Goal: Task Accomplishment & Management: Use online tool/utility

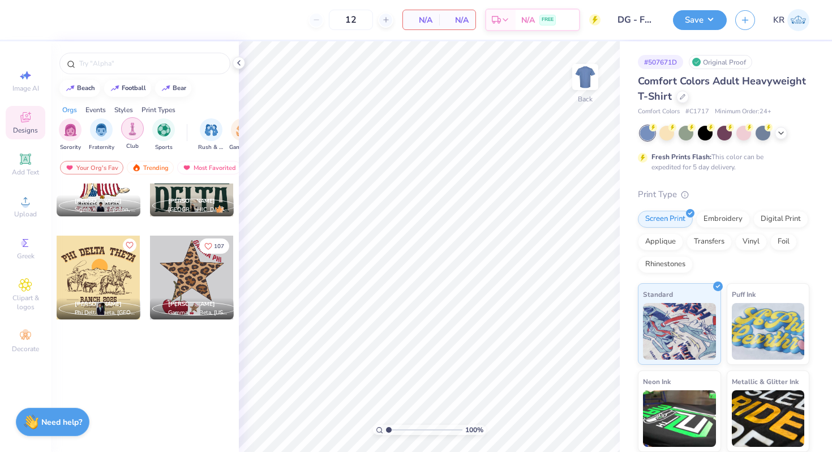
scroll to position [1756, 0]
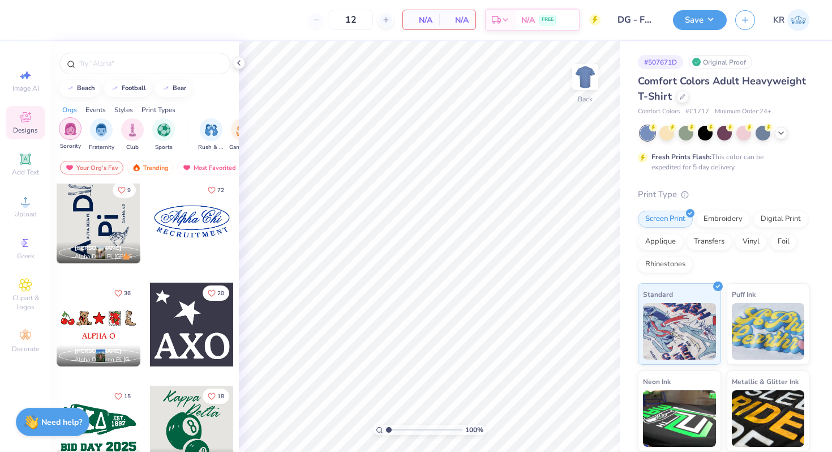
click at [65, 130] on img "filter for Sorority" at bounding box center [70, 128] width 13 height 13
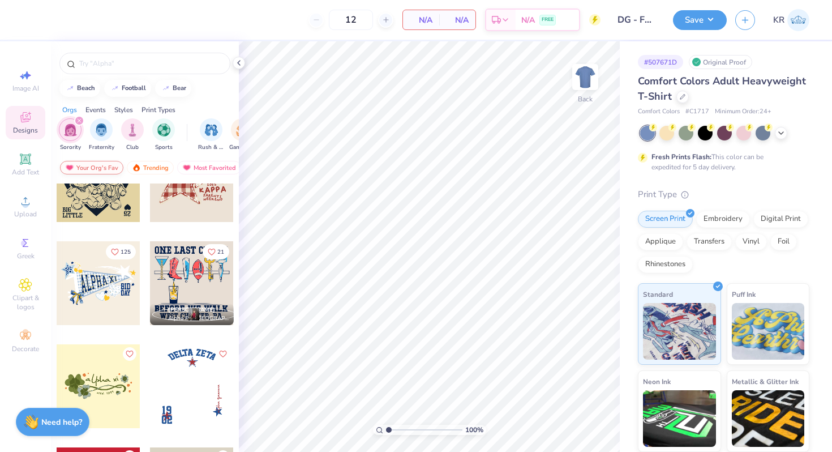
scroll to position [0, 0]
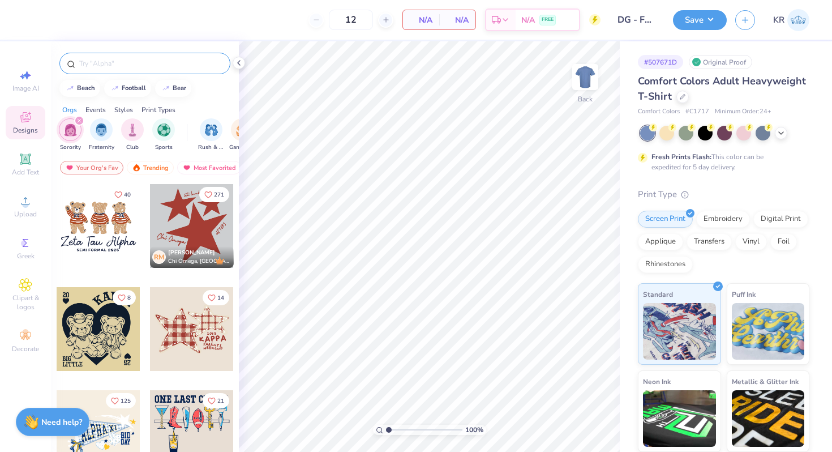
click at [112, 69] on div at bounding box center [144, 64] width 171 height 22
click at [102, 67] on input "text" at bounding box center [150, 63] width 145 height 11
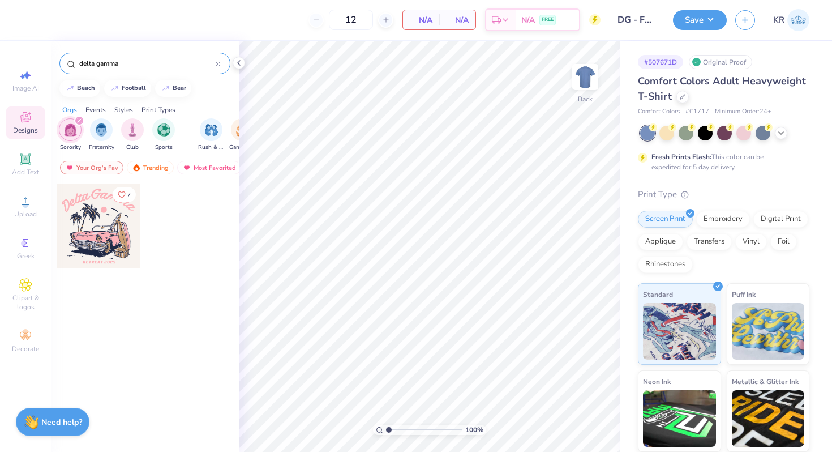
click at [79, 122] on icon "filter for Sorority" at bounding box center [79, 120] width 5 height 5
click at [123, 114] on div "Styles" at bounding box center [123, 110] width 19 height 10
click at [72, 132] on img "filter for Classic" at bounding box center [70, 128] width 13 height 13
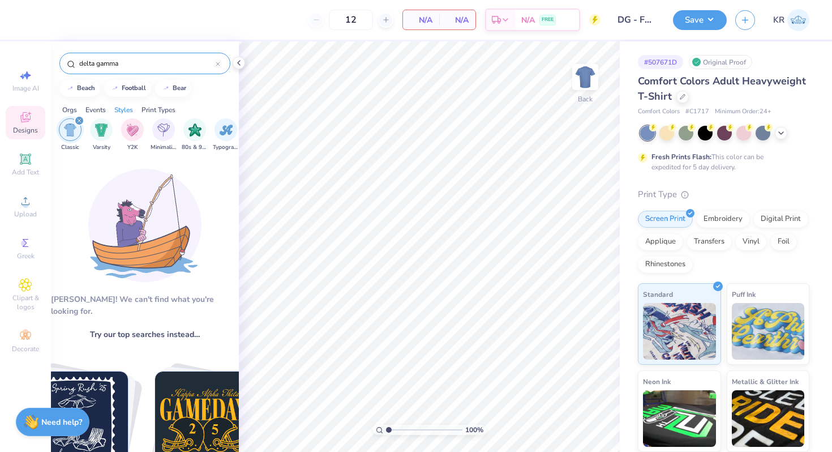
click at [141, 64] on input "delta gamma" at bounding box center [147, 63] width 138 height 11
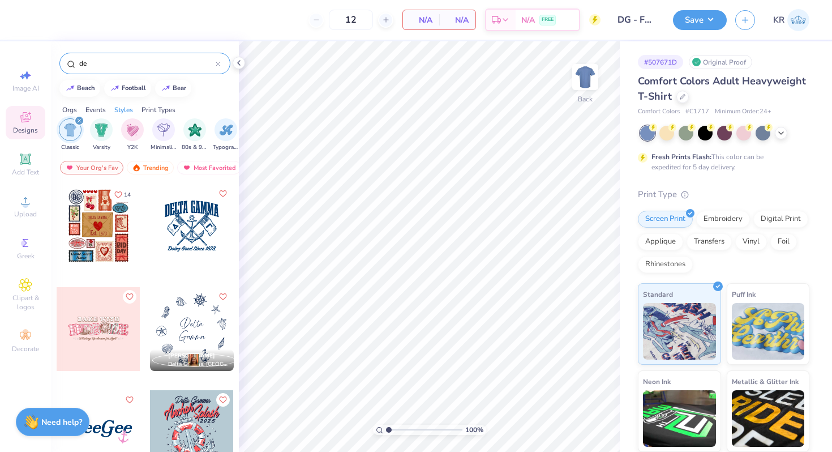
type input "d"
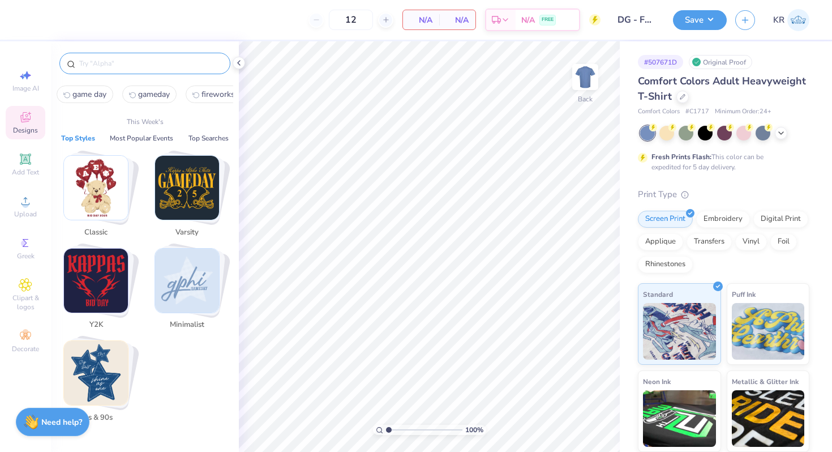
click at [82, 186] on img "Stack Card Button Classic" at bounding box center [96, 188] width 64 height 64
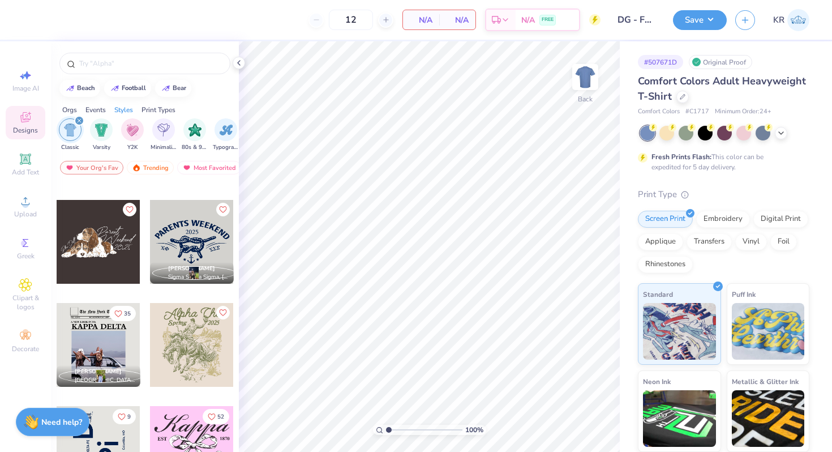
scroll to position [0, 0]
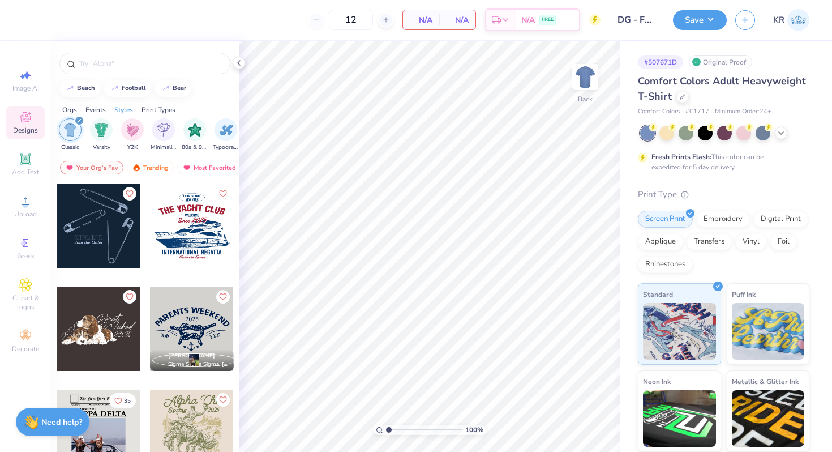
click at [79, 122] on icon "filter for Classic" at bounding box center [79, 120] width 5 height 5
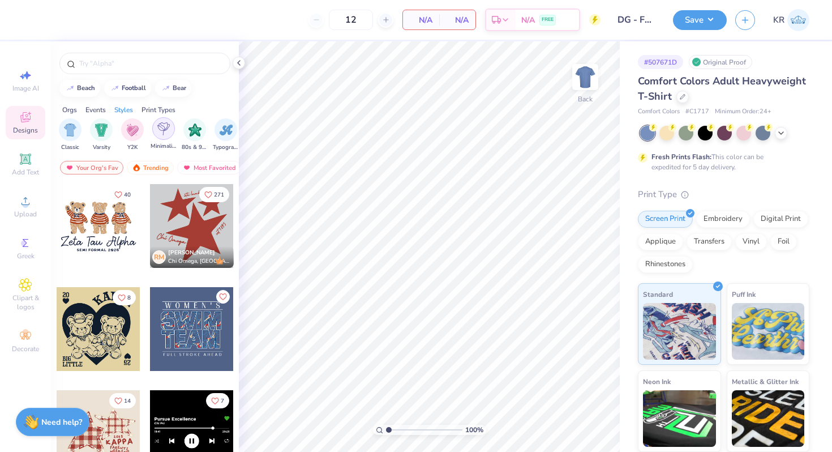
click at [162, 135] on img "filter for Minimalist" at bounding box center [163, 128] width 12 height 13
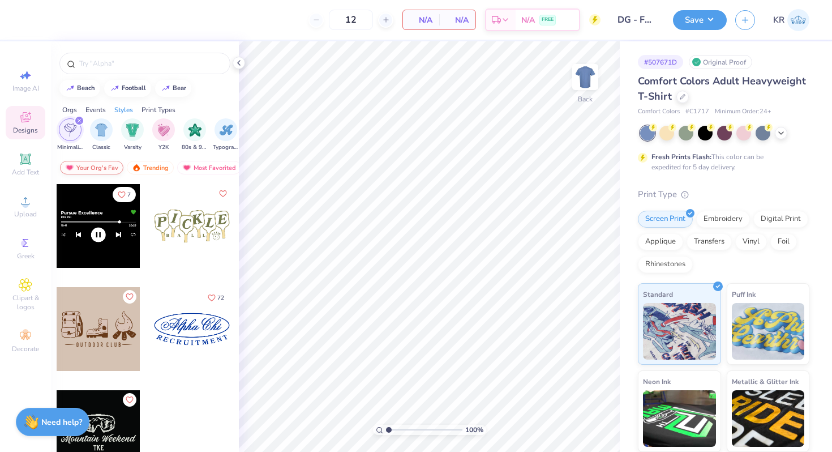
click at [93, 168] on div "Your Org's Fav" at bounding box center [91, 168] width 63 height 14
click at [156, 166] on div "Trending" at bounding box center [150, 168] width 47 height 14
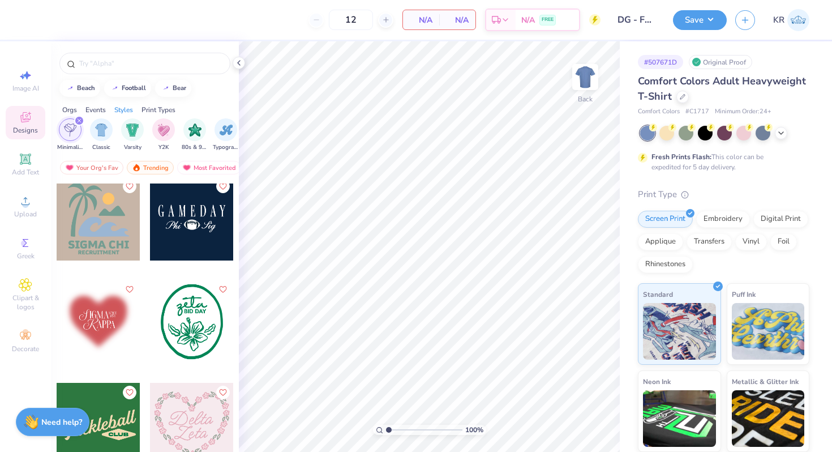
scroll to position [1450, 0]
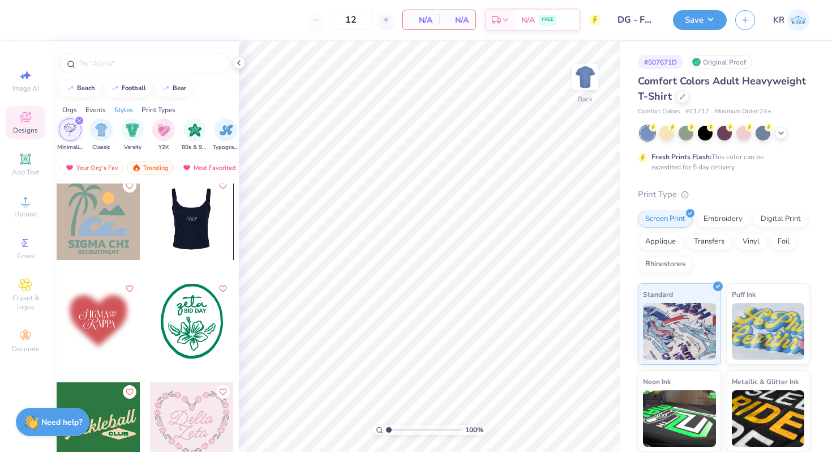
click at [178, 236] on div at bounding box center [191, 218] width 84 height 84
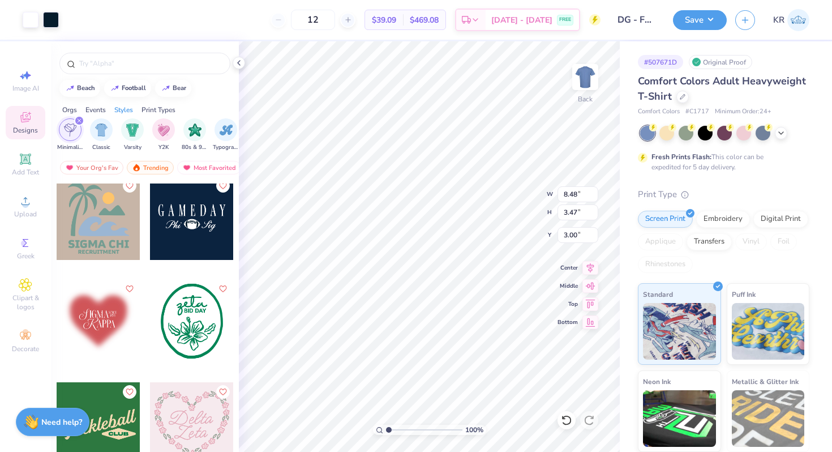
type input "8.48"
type input "3.47"
type input "3.82"
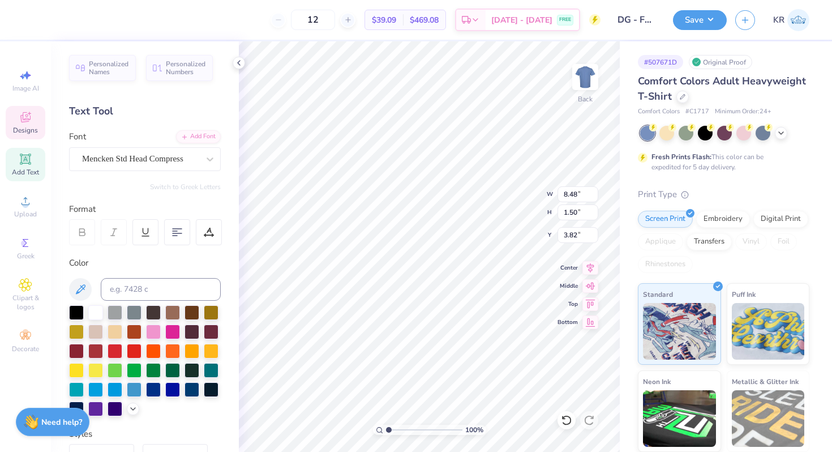
type textarea "d"
type textarea "DEE GEE"
type input "8.40"
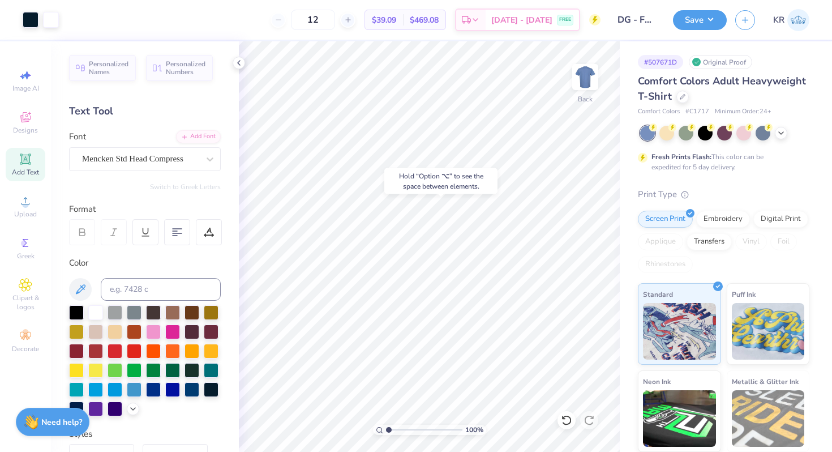
click at [417, 190] on div "Hold “Option ⌥” to see the space between elements." at bounding box center [440, 181] width 113 height 26
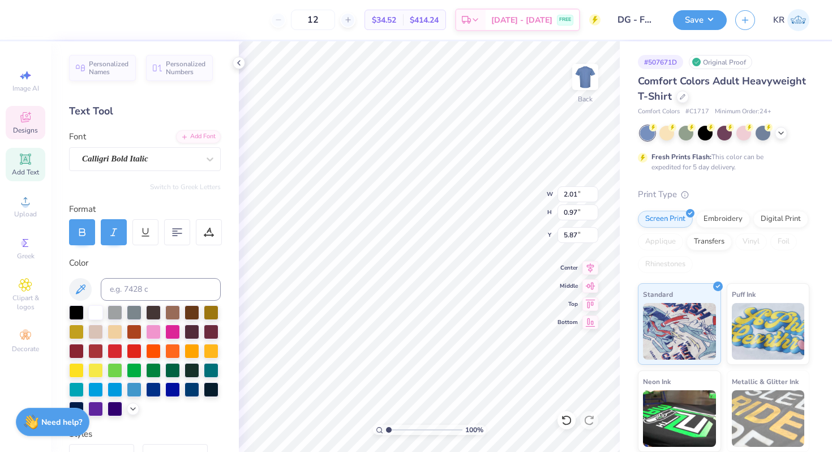
type textarea "E"
type textarea "est. 1873"
type input "9.38"
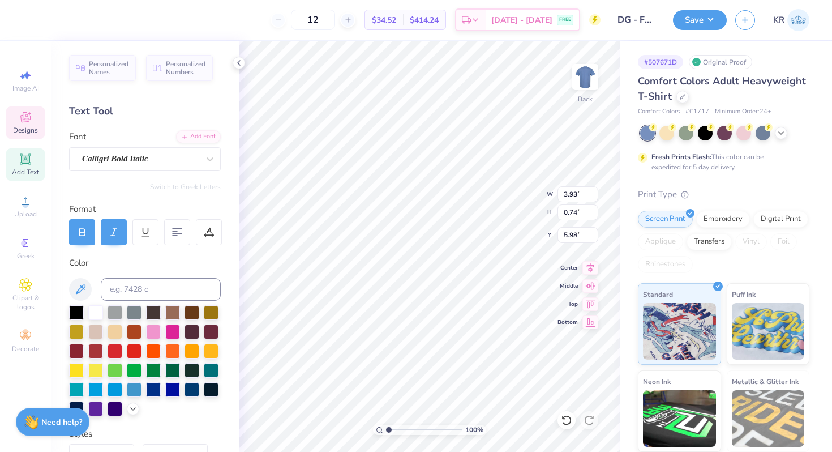
type input "6.08"
type input "7.72"
type input "1.50"
type input "3.82"
click at [98, 167] on div "Mencken Std Head Compress" at bounding box center [140, 159] width 119 height 18
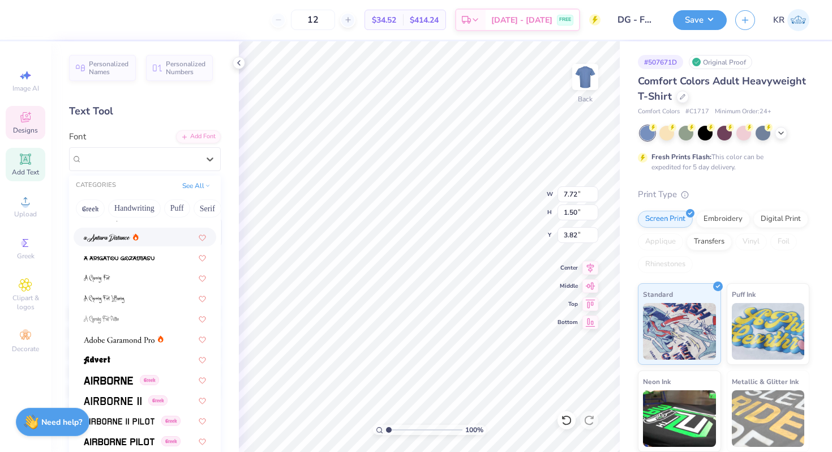
scroll to position [130, 0]
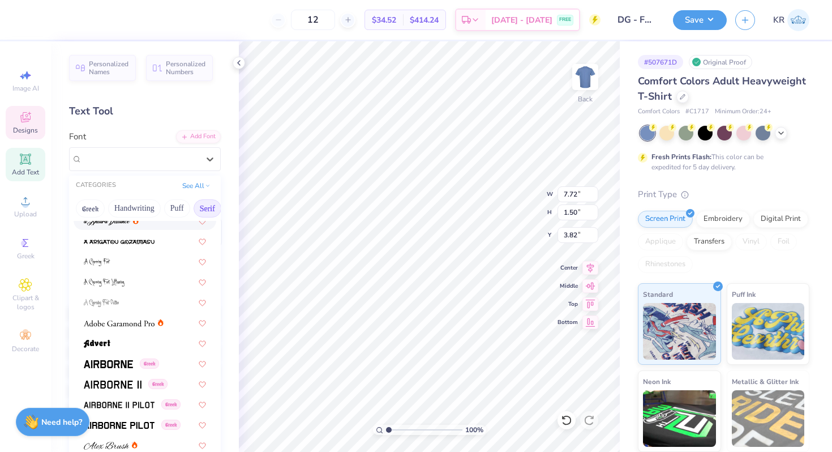
click at [201, 210] on button "Serif" at bounding box center [208, 208] width 28 height 18
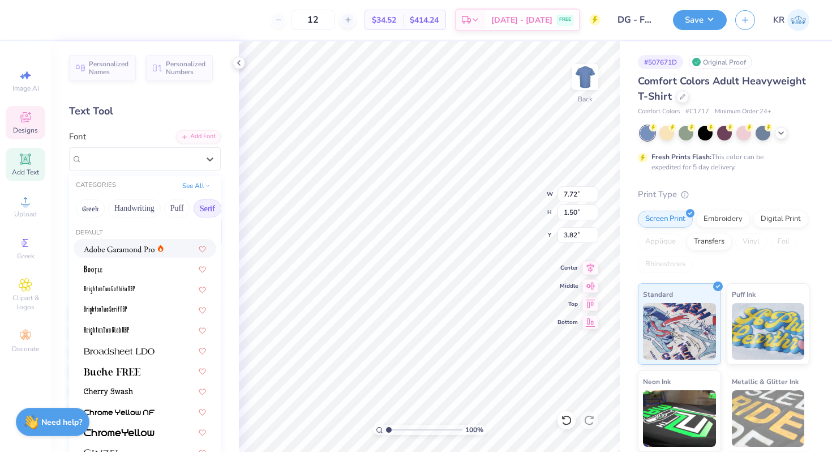
click at [123, 253] on span at bounding box center [119, 248] width 71 height 12
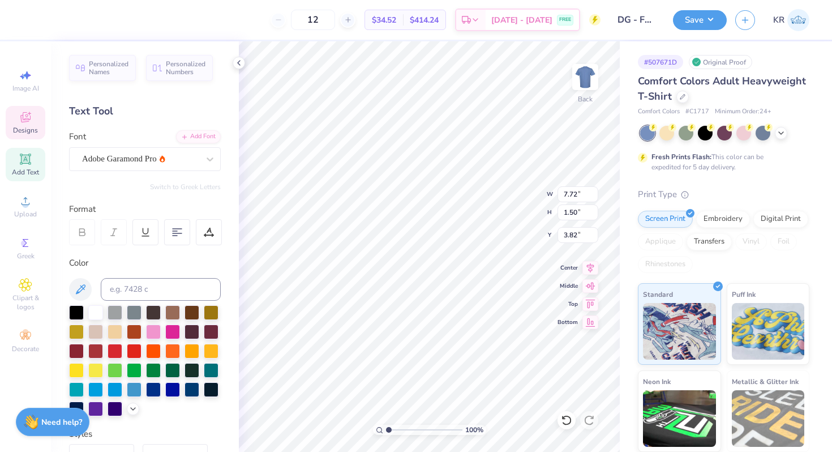
type input "11.91"
type input "1.48"
type input "3.83"
click at [125, 168] on div "Adobe Garamond Pro" at bounding box center [145, 159] width 152 height 24
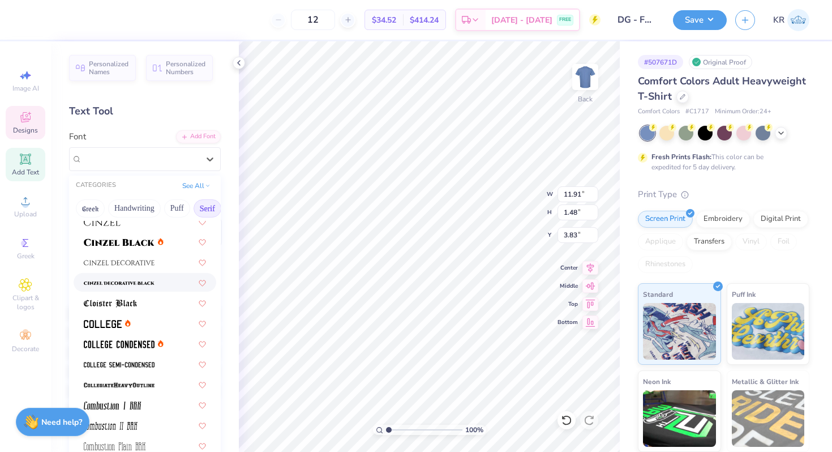
scroll to position [237, 0]
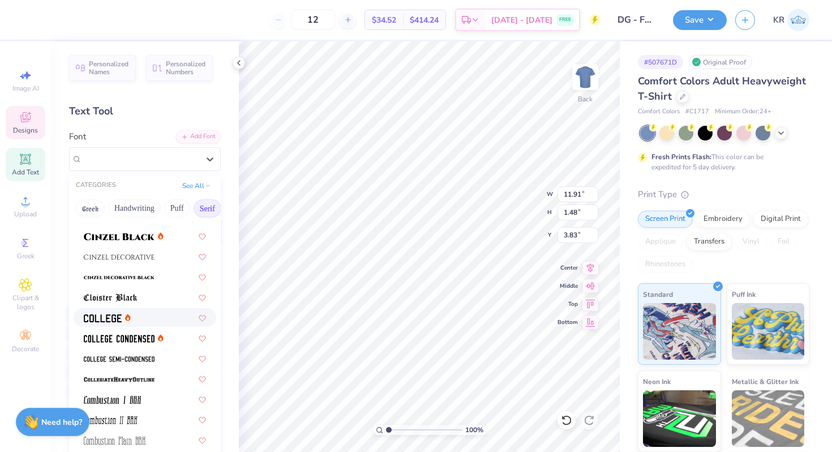
click at [113, 312] on span at bounding box center [103, 317] width 38 height 12
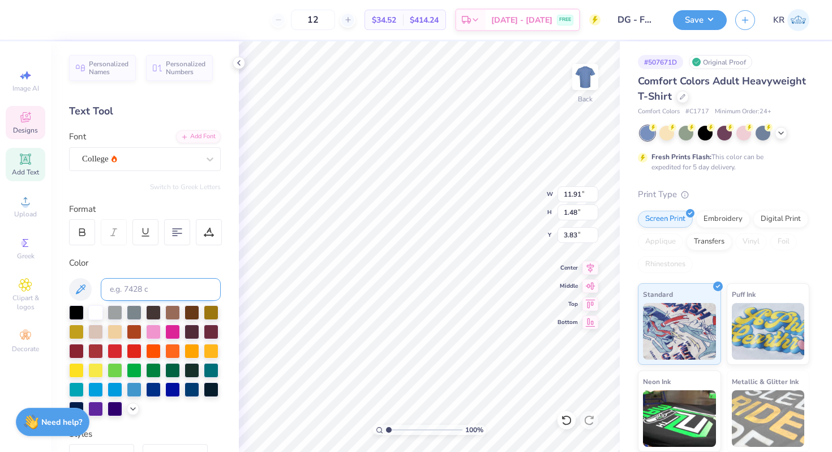
type input "10.64"
type input "1.46"
type input "3.84"
click at [135, 166] on div "College" at bounding box center [140, 159] width 119 height 18
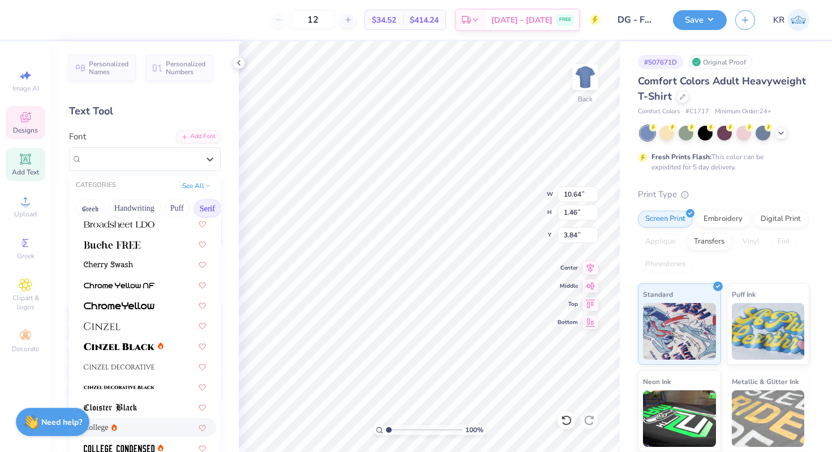
scroll to position [110, 0]
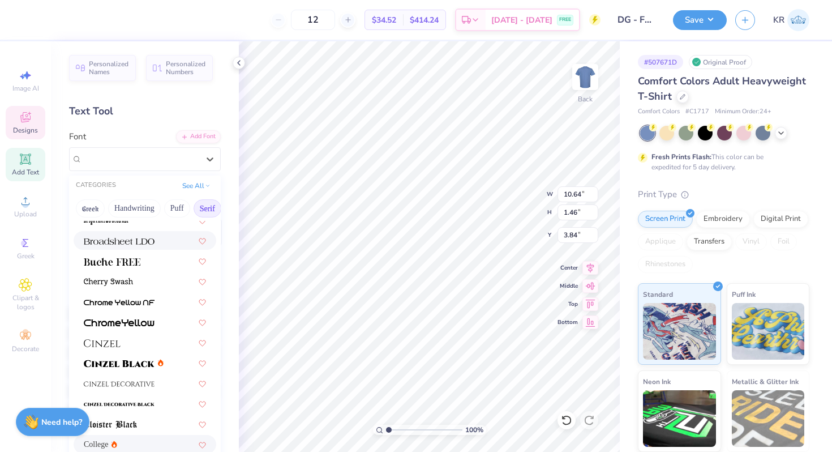
click at [119, 239] on img at bounding box center [119, 241] width 71 height 8
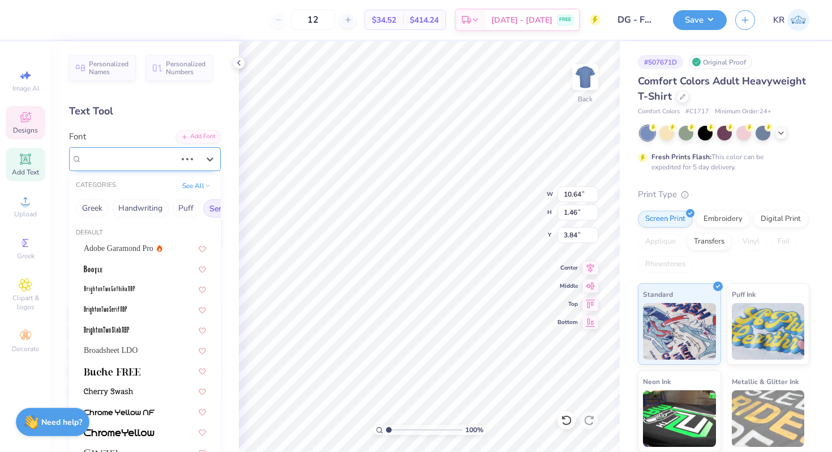
click at [130, 165] on div at bounding box center [129, 158] width 94 height 15
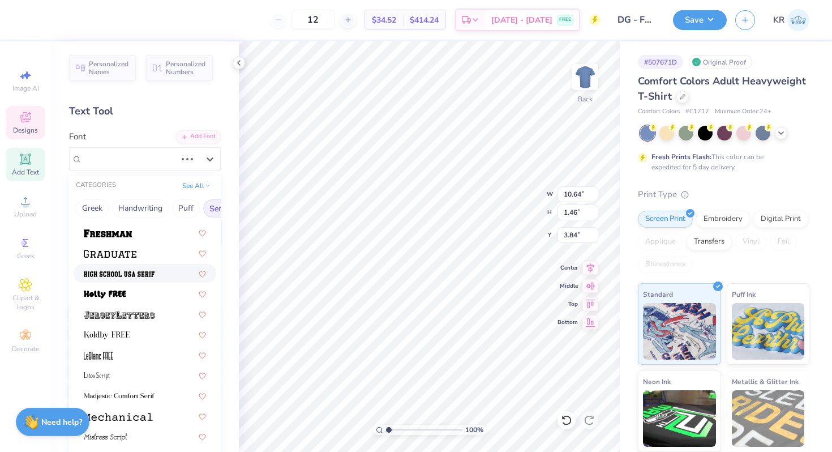
scroll to position [1023, 0]
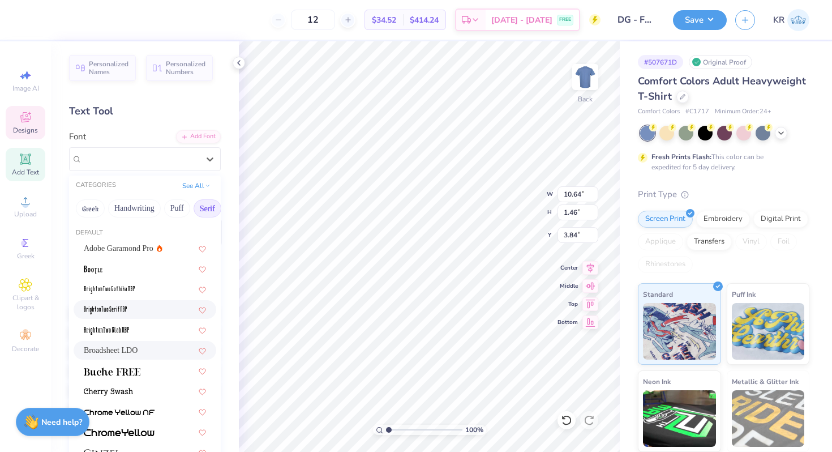
type input "12.69"
type input "1.47"
type input "3.83"
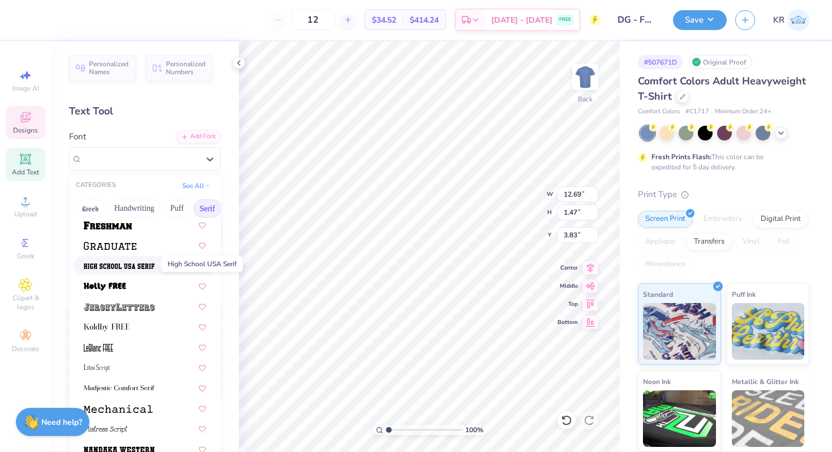
scroll to position [1012, 0]
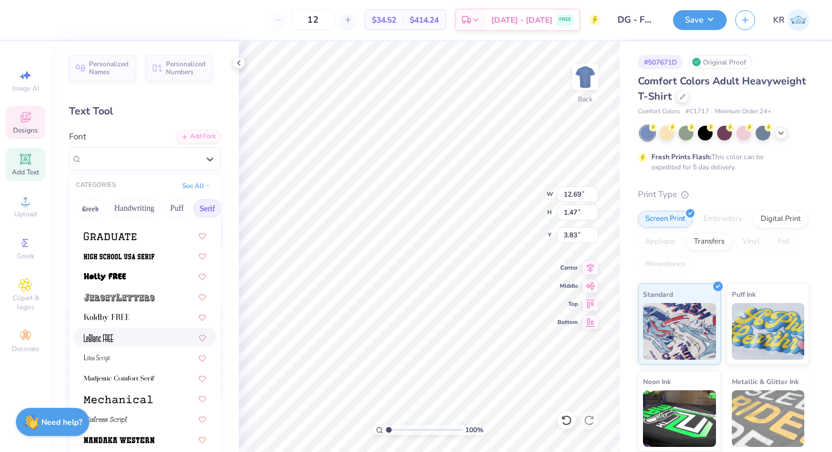
click at [113, 337] on div at bounding box center [145, 337] width 122 height 12
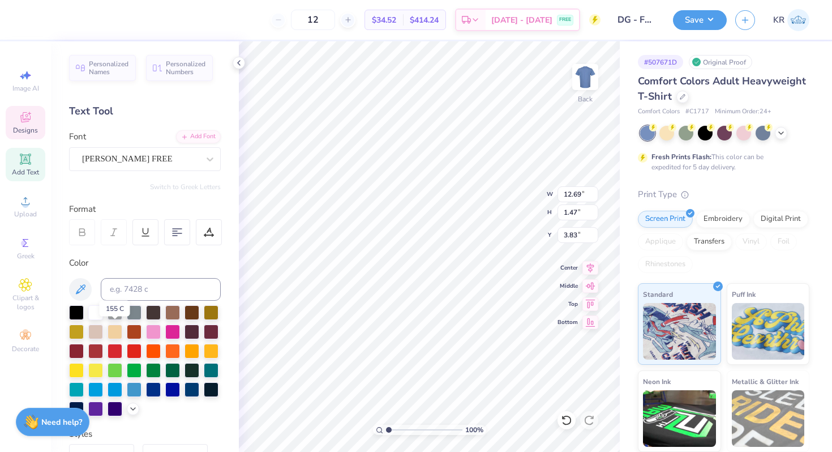
type input "6.40"
type input "1.42"
type input "3.86"
click at [127, 160] on div "LeBlanc FREE" at bounding box center [140, 159] width 119 height 18
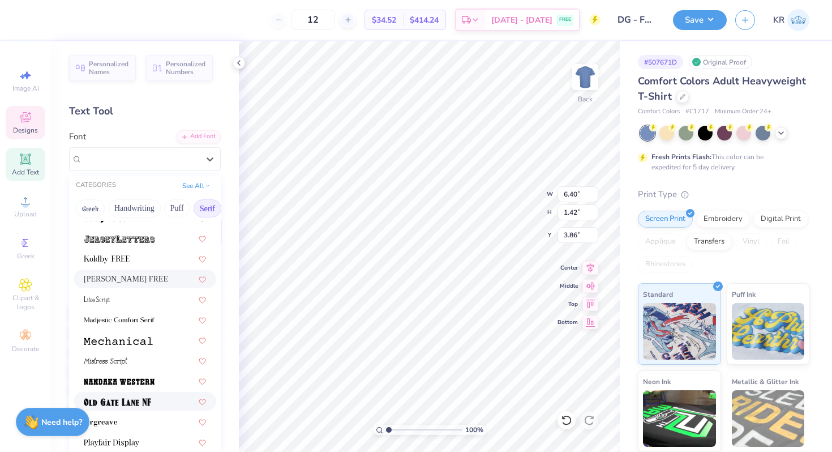
scroll to position [1069, 0]
click at [118, 301] on div at bounding box center [145, 300] width 122 height 12
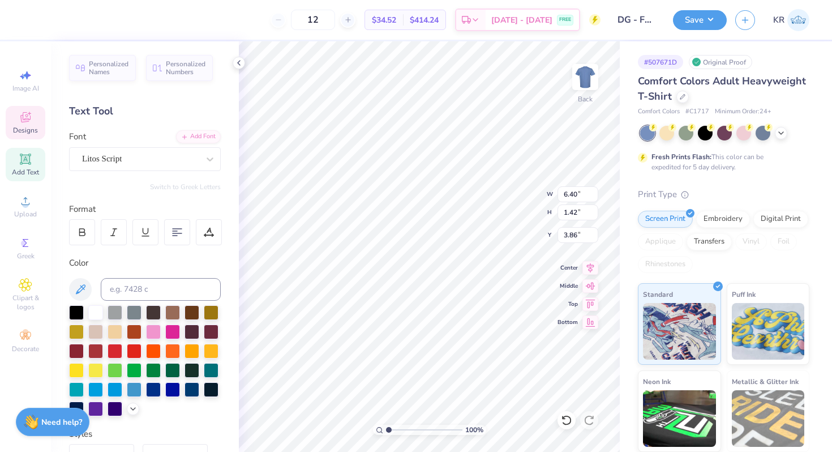
type input "10.10"
type input "1.62"
type input "3.76"
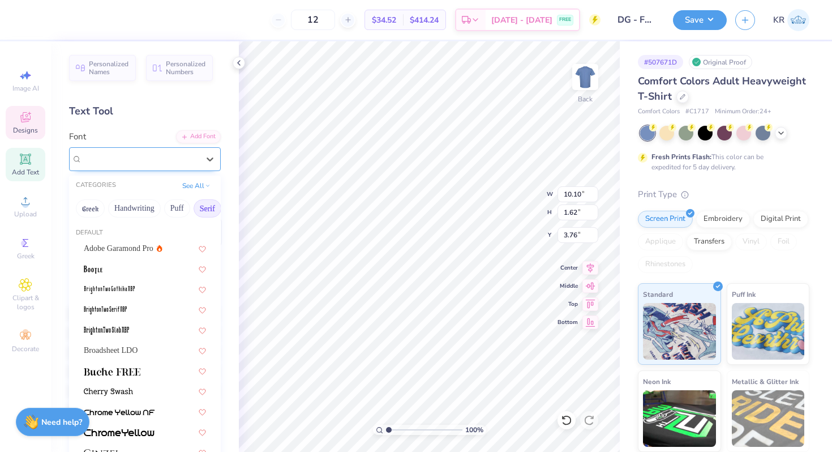
click at [180, 165] on div at bounding box center [140, 158] width 117 height 15
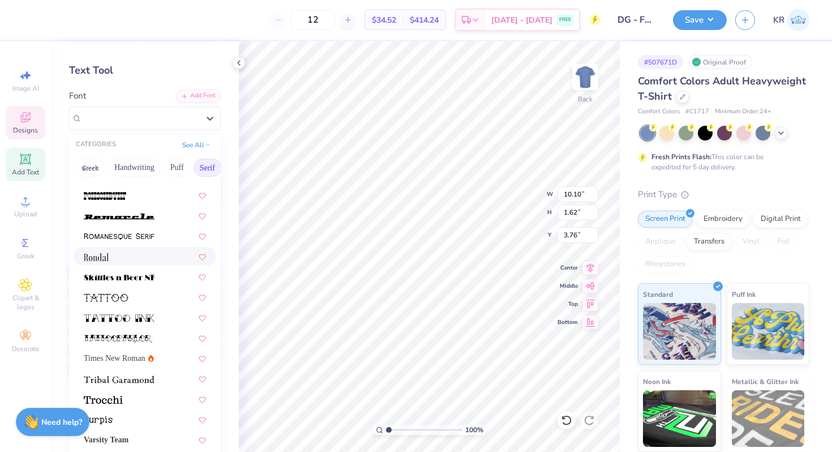
scroll to position [42, 0]
click at [139, 239] on span at bounding box center [119, 235] width 71 height 12
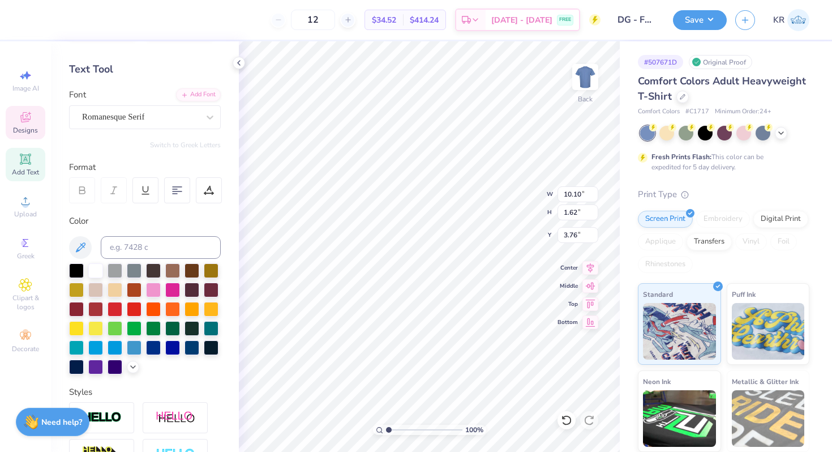
type input "12.44"
type input "1.60"
type input "3.77"
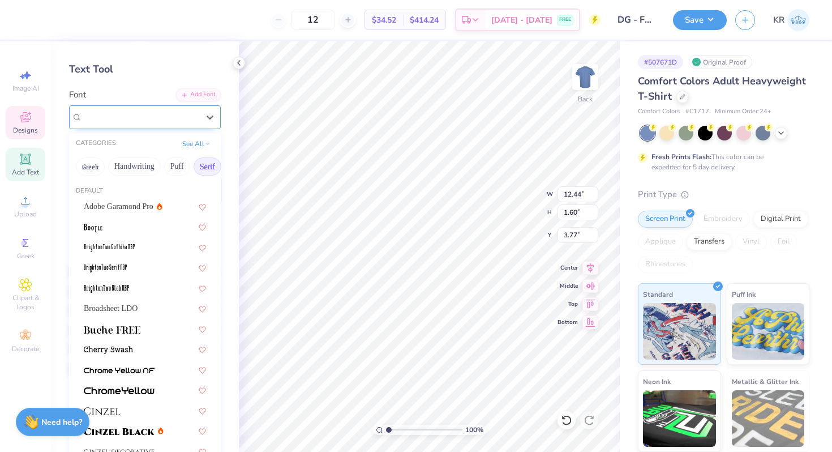
click at [156, 118] on div "Romanesque Serif" at bounding box center [140, 117] width 119 height 18
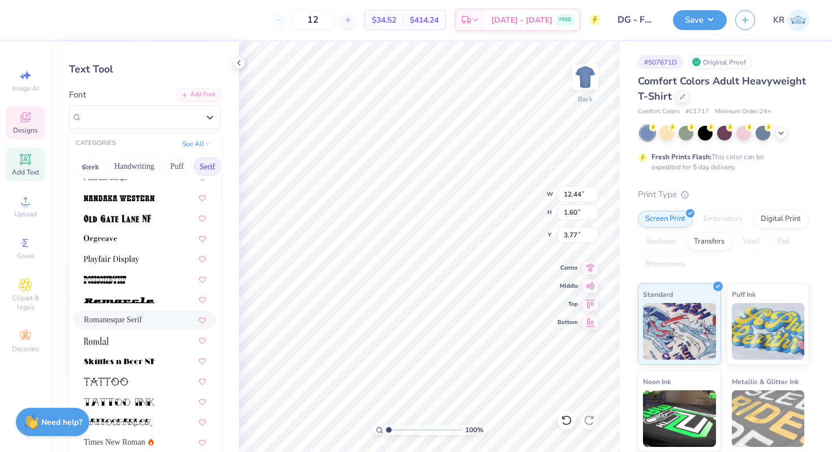
scroll to position [1296, 0]
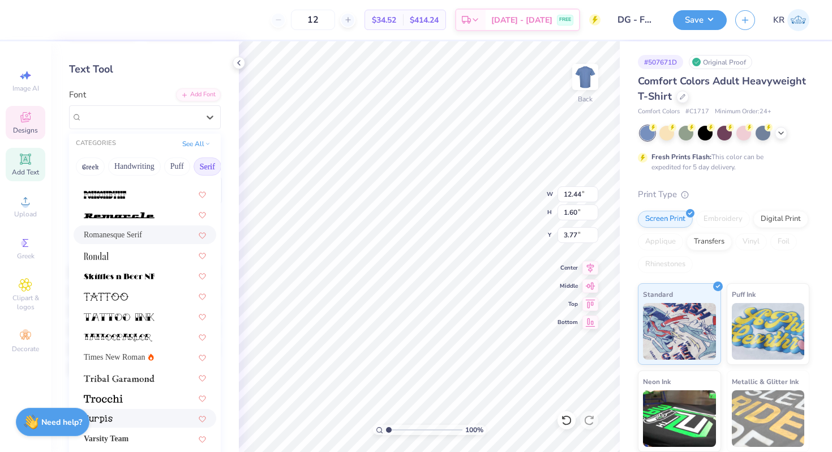
click at [145, 412] on div at bounding box center [145, 418] width 122 height 12
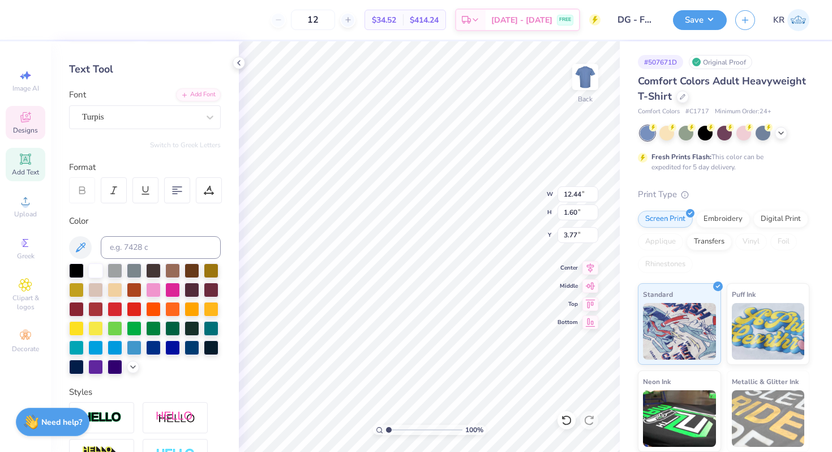
type input "11.12"
type input "1.54"
type input "3.80"
click at [153, 121] on div "Turpis" at bounding box center [140, 117] width 119 height 18
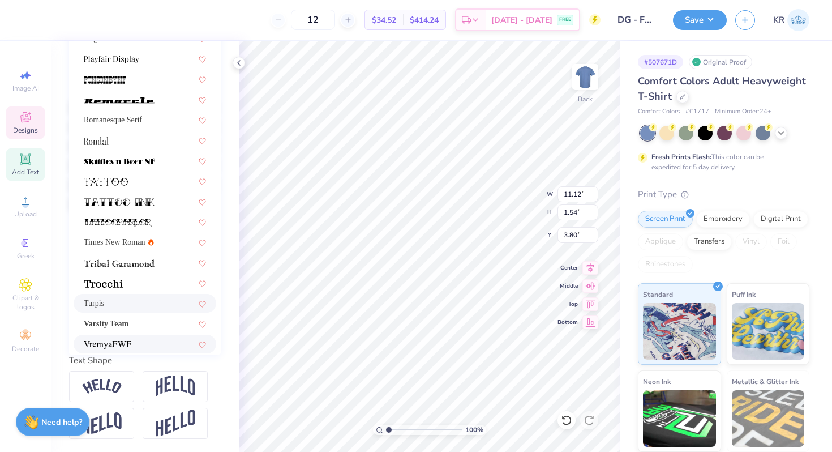
scroll to position [1242, 0]
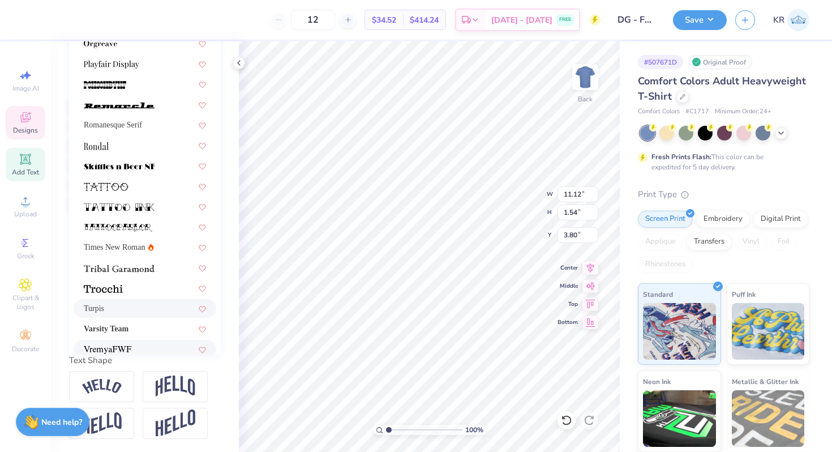
click at [142, 346] on div at bounding box center [145, 349] width 122 height 12
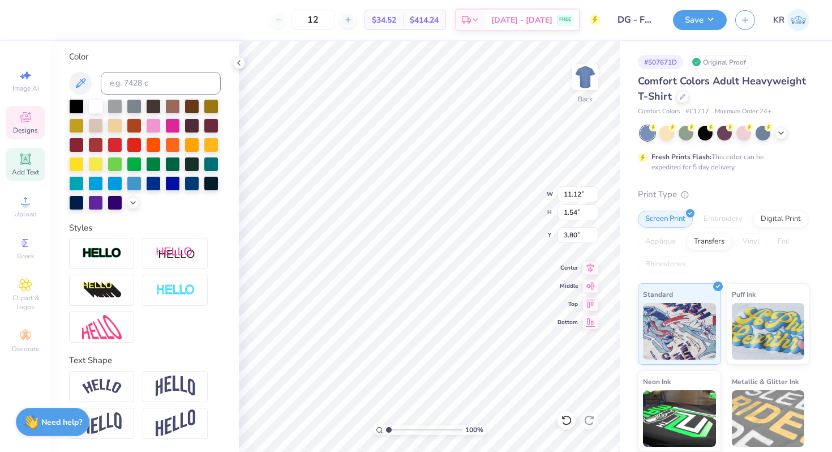
type input "12.08"
type input "1.47"
type input "3.83"
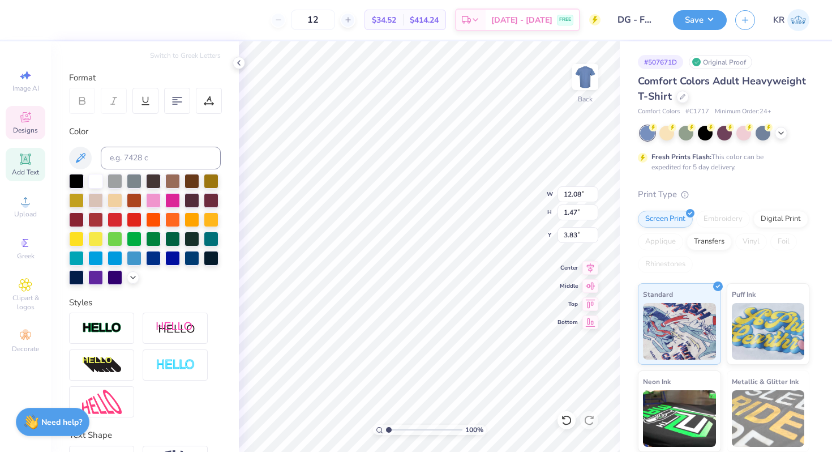
scroll to position [80, 0]
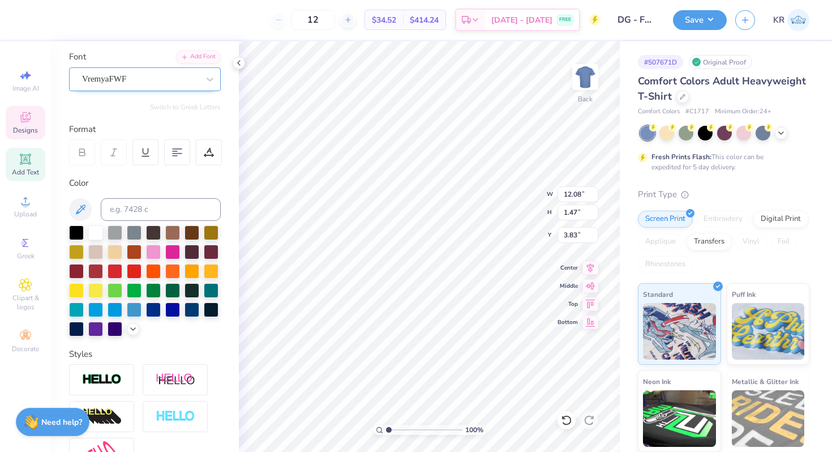
click at [101, 84] on div "VremyaFWF" at bounding box center [140, 79] width 119 height 18
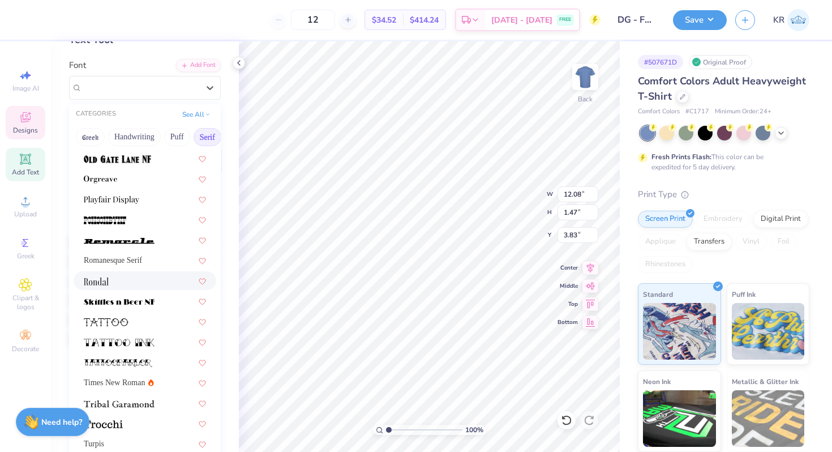
scroll to position [1243, 0]
click at [112, 284] on div at bounding box center [145, 279] width 122 height 12
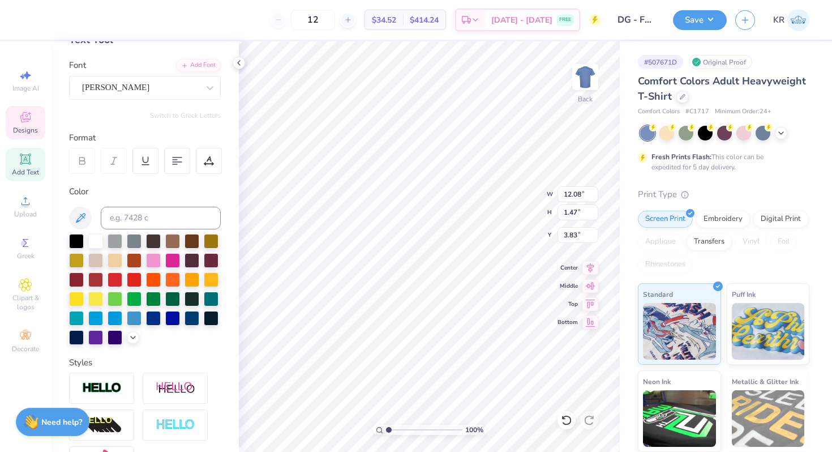
type input "9.36"
type input "1.65"
type input "3.74"
click at [93, 93] on div at bounding box center [140, 87] width 117 height 15
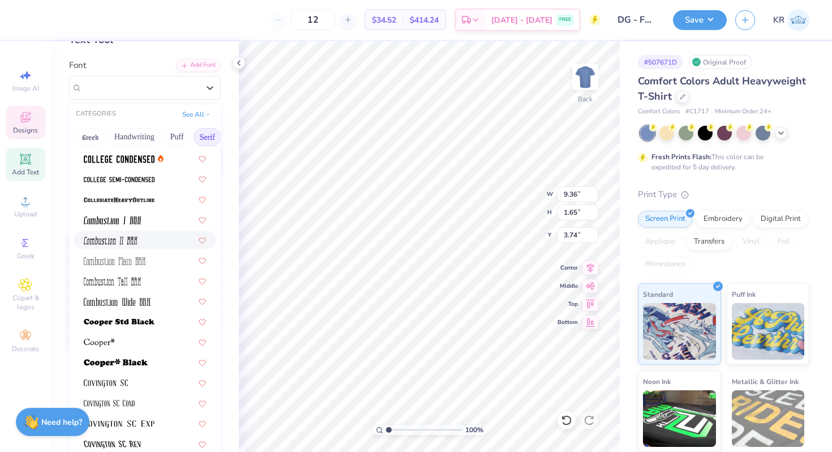
scroll to position [323, 0]
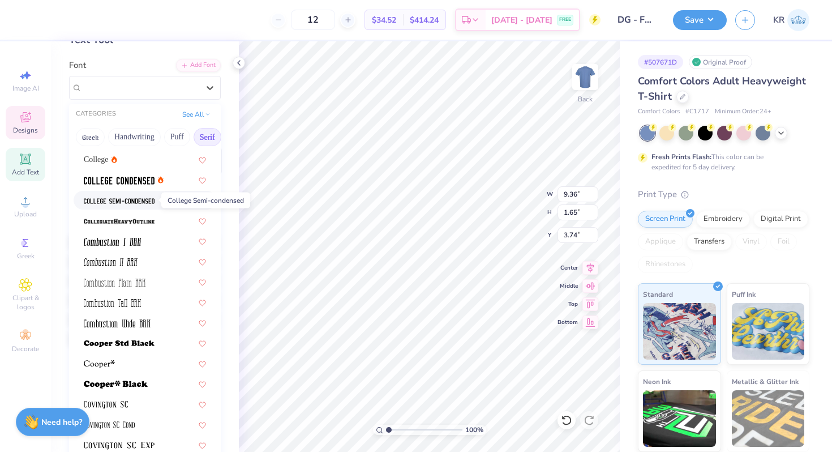
click at [121, 199] on img at bounding box center [119, 201] width 71 height 8
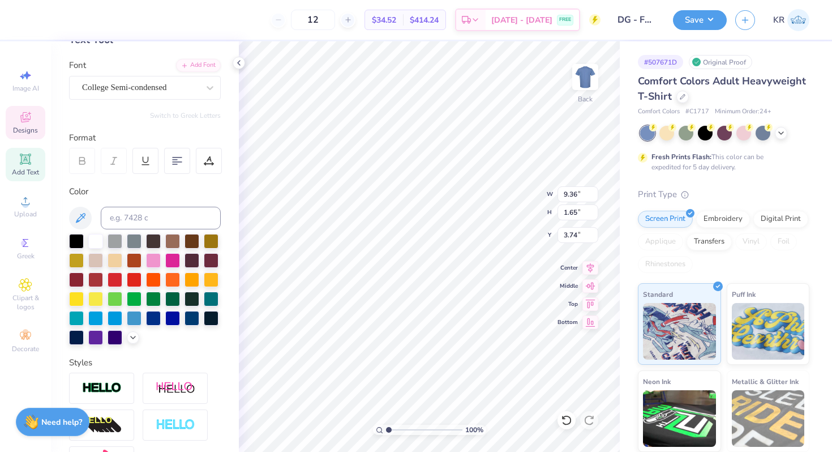
type input "9.91"
type input "1.46"
type input "3.84"
click at [143, 86] on div "College Semi-condensed" at bounding box center [140, 88] width 119 height 18
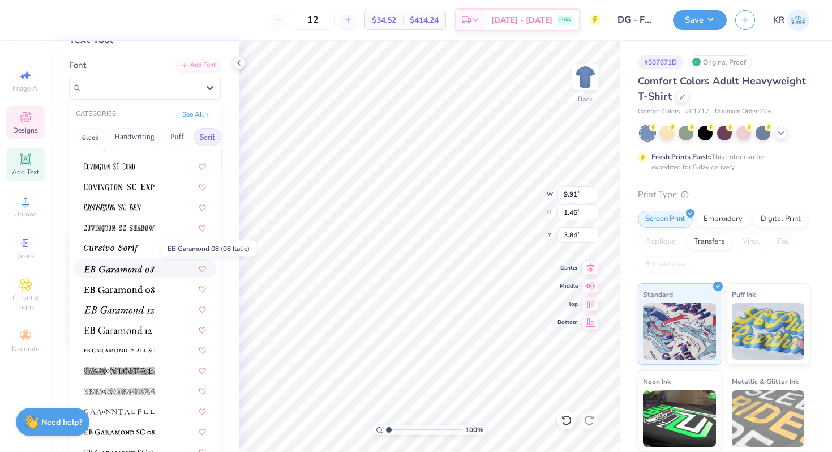
scroll to position [619, 0]
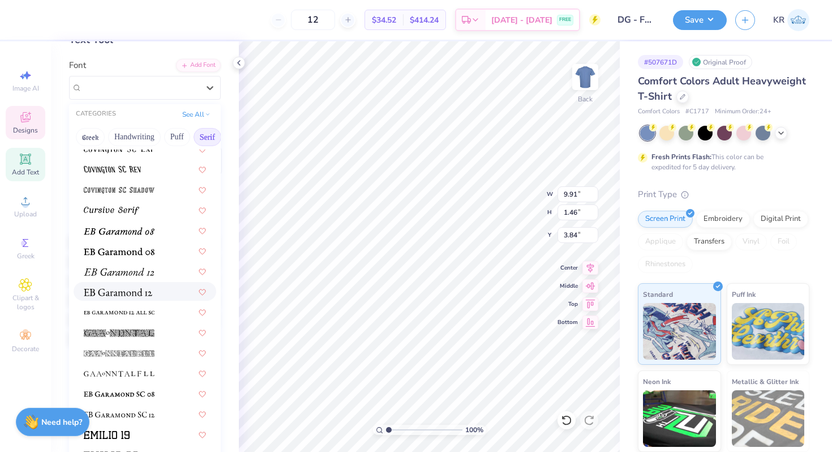
click at [141, 295] on img at bounding box center [118, 292] width 68 height 8
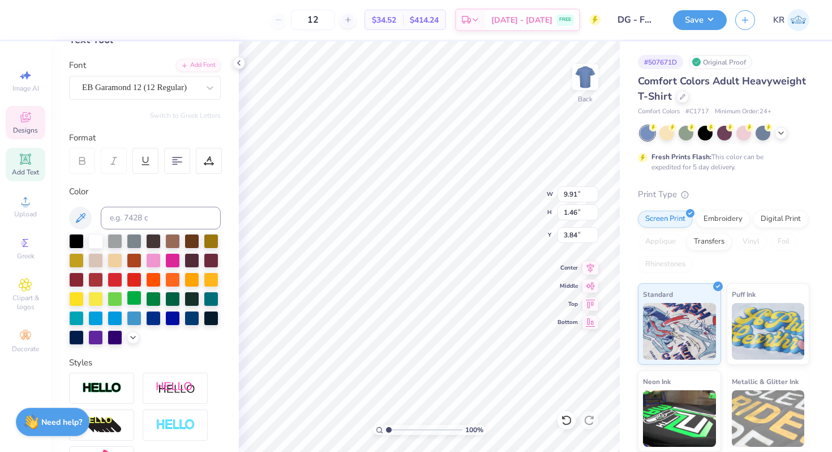
type input "11.32"
type input "1.45"
click at [122, 87] on div "EB Garamond 12 (12 Regular)" at bounding box center [140, 88] width 119 height 18
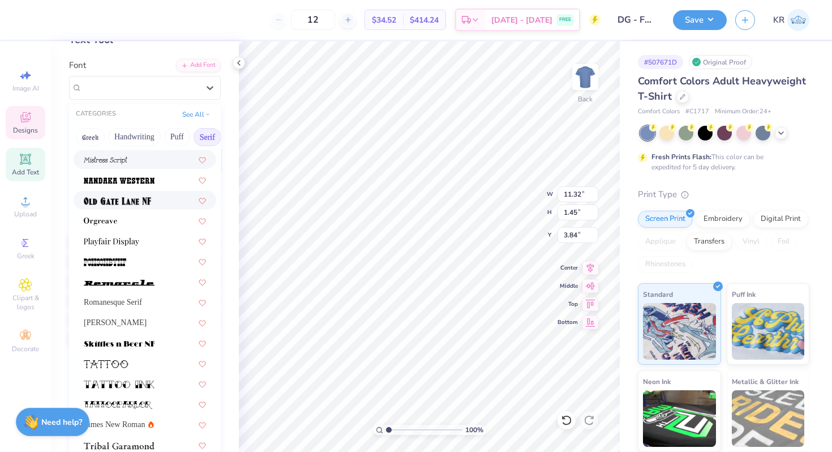
scroll to position [1189, 0]
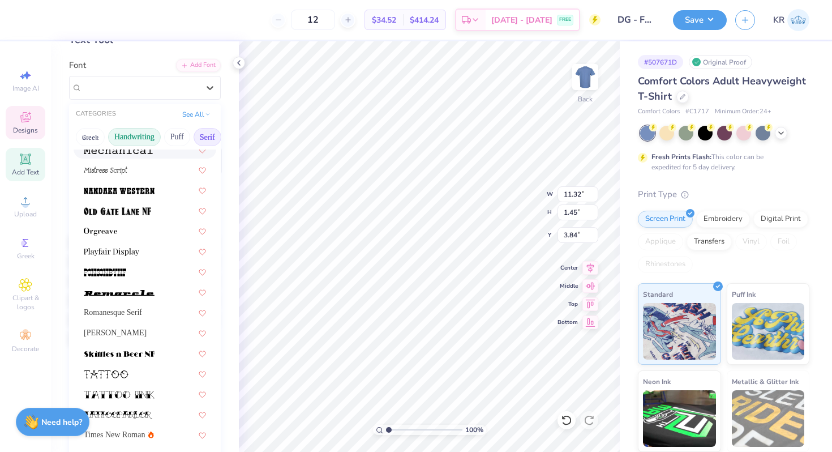
drag, startPoint x: 203, startPoint y: 132, endPoint x: 145, endPoint y: 132, distance: 57.2
click at [145, 132] on div "Greek Handwriting Puff Serif Bold Calligraphy Retro Sans Serif Minimal Fantasy …" at bounding box center [145, 137] width 152 height 25
click at [179, 135] on button "Calligraphy" at bounding box center [188, 137] width 50 height 18
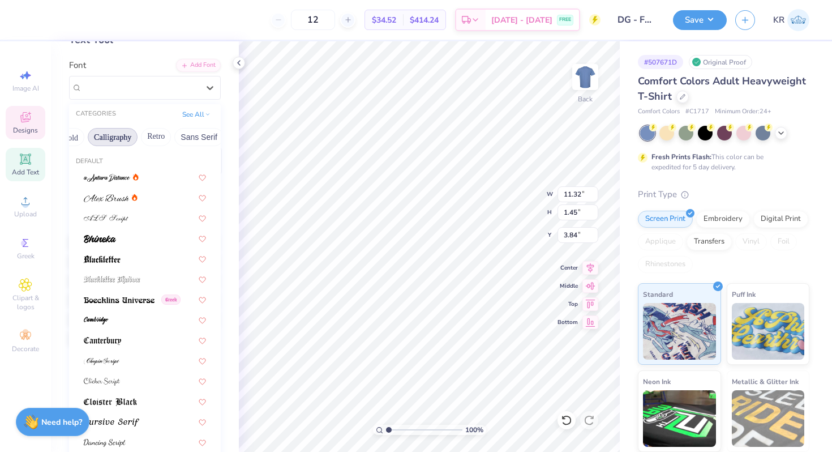
scroll to position [0, 201]
click at [127, 133] on button "Retro" at bounding box center [123, 137] width 30 height 18
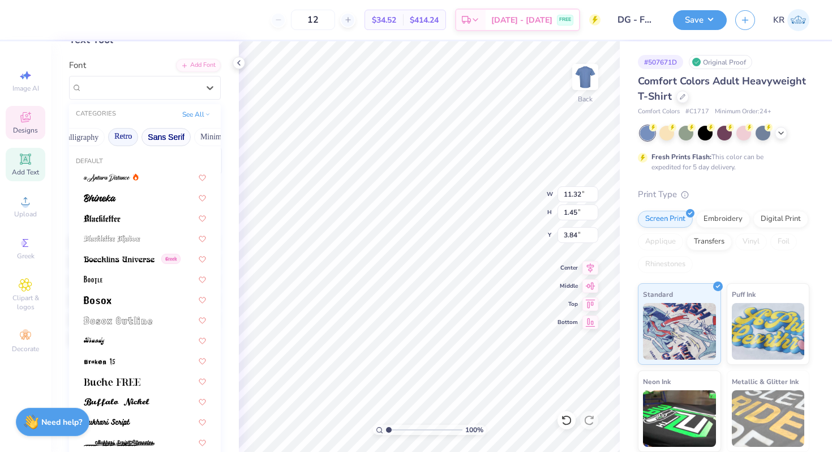
click at [159, 134] on button "Sans Serif" at bounding box center [166, 137] width 49 height 18
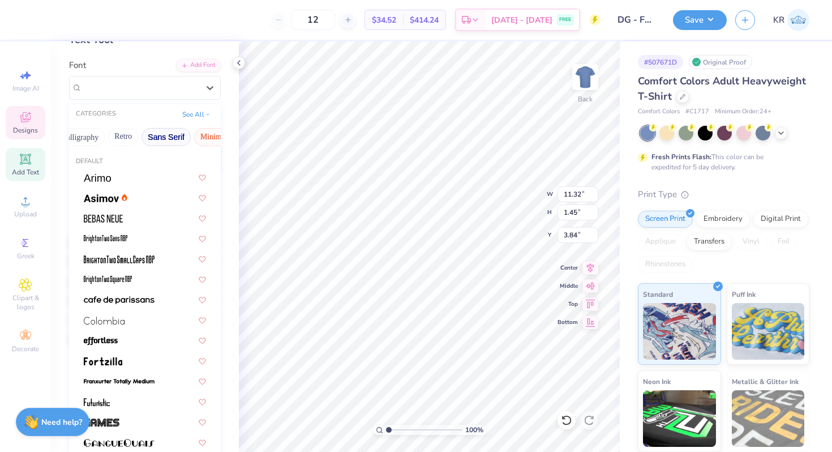
click at [200, 139] on button "Minimal" at bounding box center [214, 137] width 40 height 18
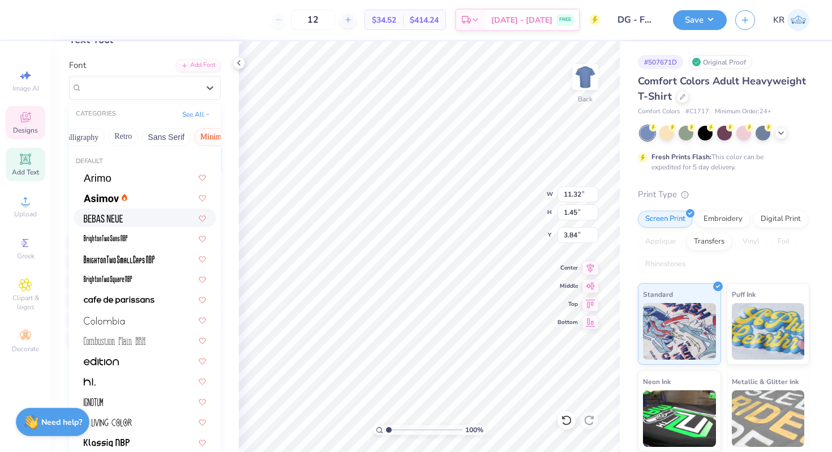
click at [133, 216] on div at bounding box center [145, 218] width 122 height 12
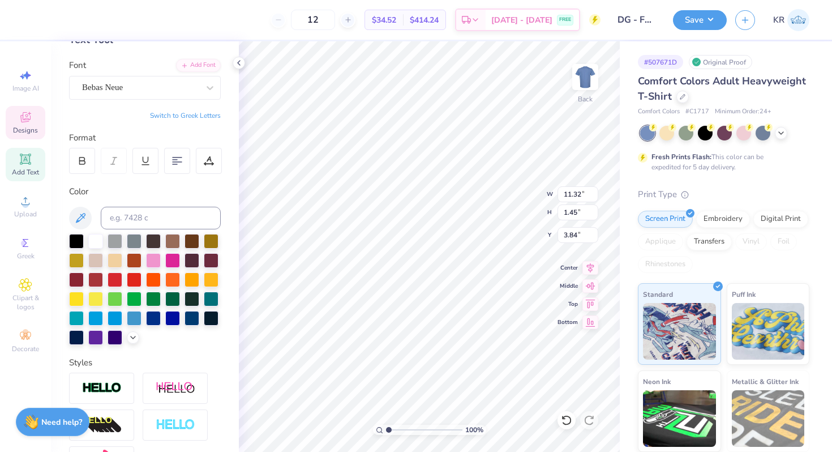
type input "8.14"
type input "1.53"
type input "3.80"
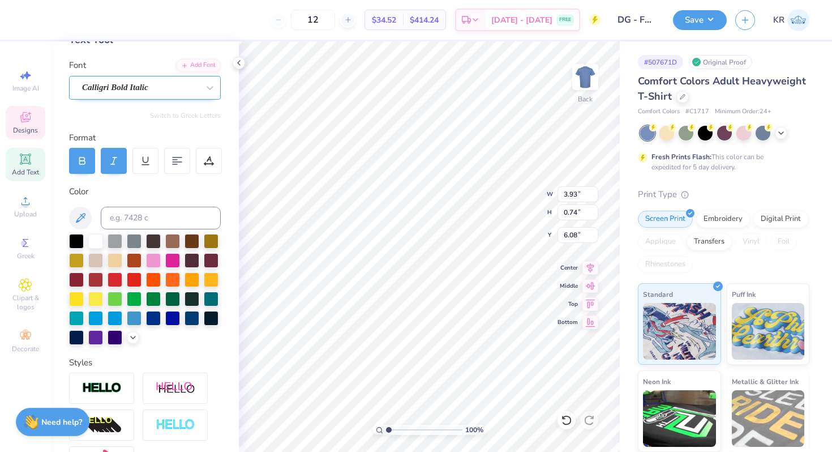
click at [91, 91] on div "Calligri Bold Italic" at bounding box center [140, 88] width 119 height 18
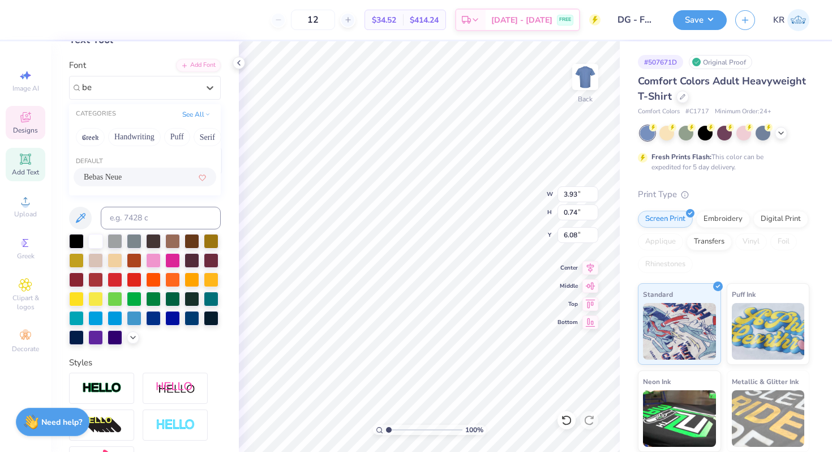
click at [112, 173] on span "Bebas Neue" at bounding box center [103, 177] width 38 height 12
type input "be"
type input "4.18"
type input "1.04"
type input "5.93"
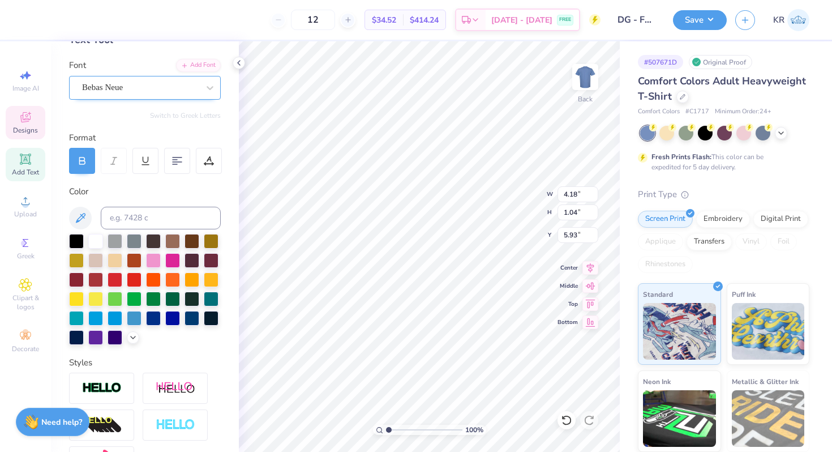
click at [168, 91] on div "Bebas Neue" at bounding box center [140, 88] width 119 height 18
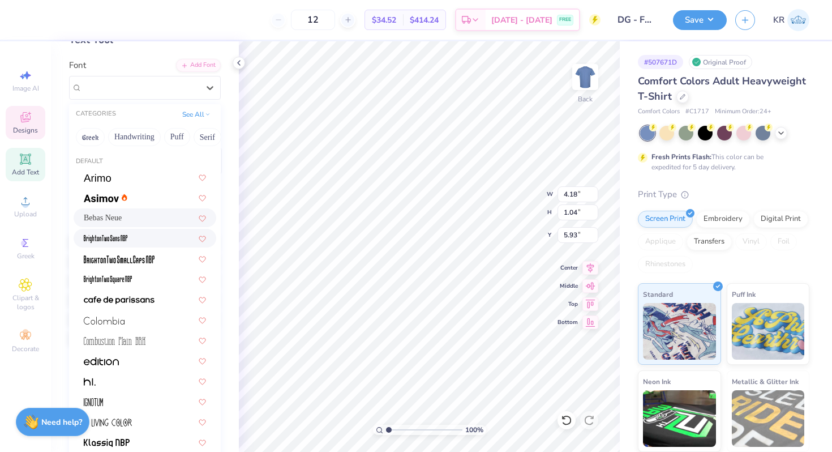
click at [148, 236] on div at bounding box center [145, 238] width 122 height 12
click at [160, 88] on div "BrightonTwo Sans NBP" at bounding box center [140, 88] width 119 height 18
drag, startPoint x: 181, startPoint y: 134, endPoint x: 132, endPoint y: 134, distance: 48.7
click at [132, 134] on div "Greek Handwriting Puff Serif Bold Calligraphy Retro Sans Serif Minimal Fantasy …" at bounding box center [145, 137] width 152 height 25
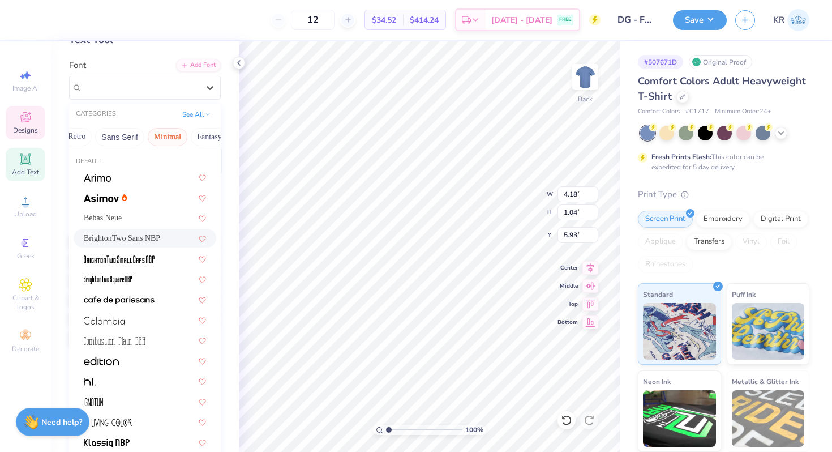
click at [165, 136] on button "Minimal" at bounding box center [168, 137] width 40 height 18
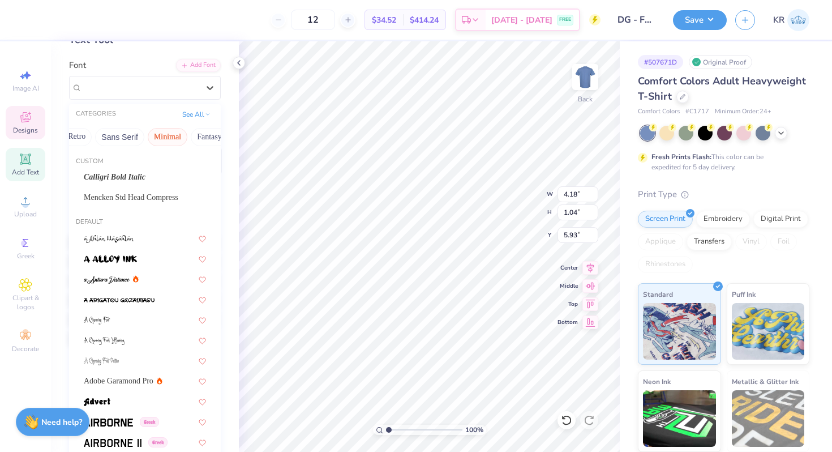
click at [165, 136] on button "Minimal" at bounding box center [168, 137] width 40 height 18
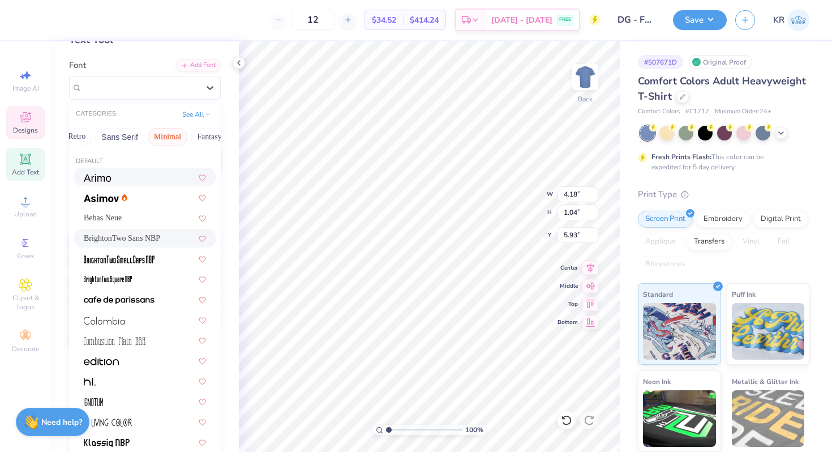
click at [135, 177] on div at bounding box center [145, 177] width 122 height 12
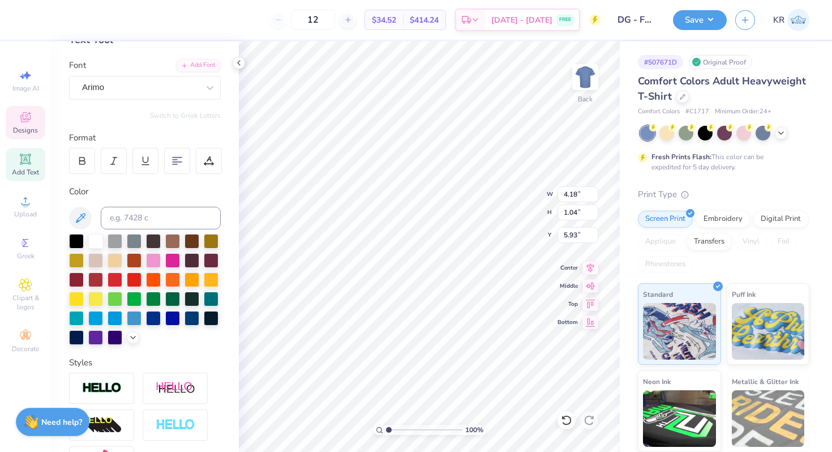
type textarea "est. 1873"
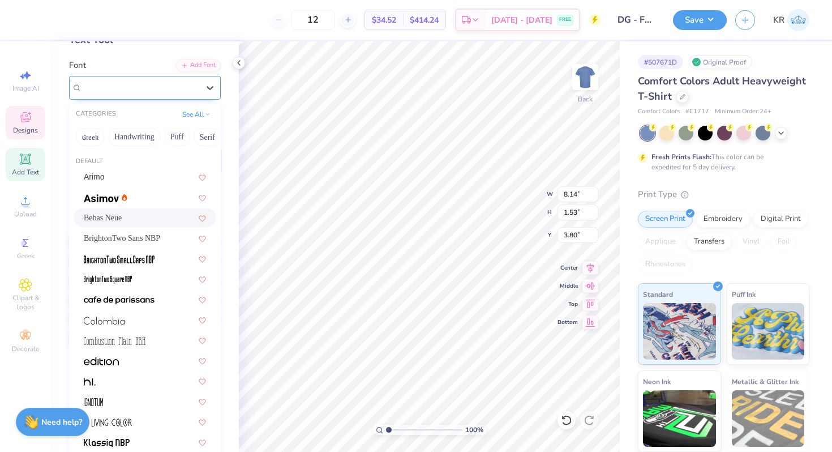
click at [174, 89] on div "Bebas Neue" at bounding box center [140, 88] width 119 height 18
click at [141, 196] on div at bounding box center [145, 197] width 122 height 12
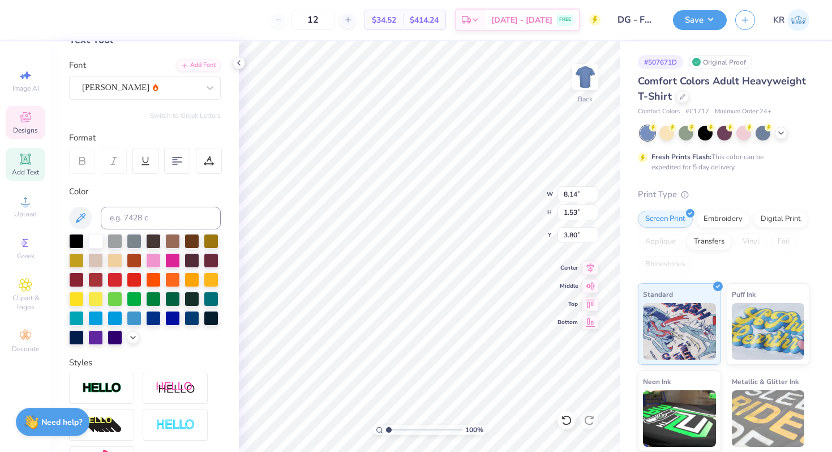
type input "11.23"
type input "1.57"
type input "3.79"
click at [117, 91] on div "Asimov" at bounding box center [140, 88] width 119 height 18
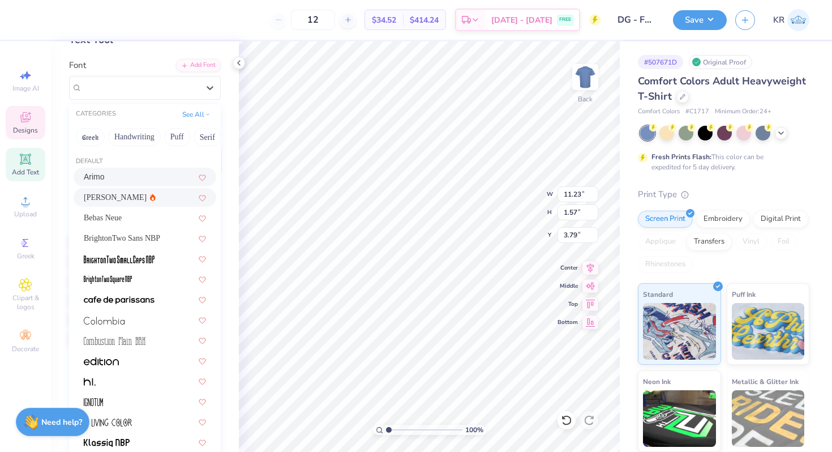
click at [119, 184] on div "Arimo" at bounding box center [145, 177] width 143 height 19
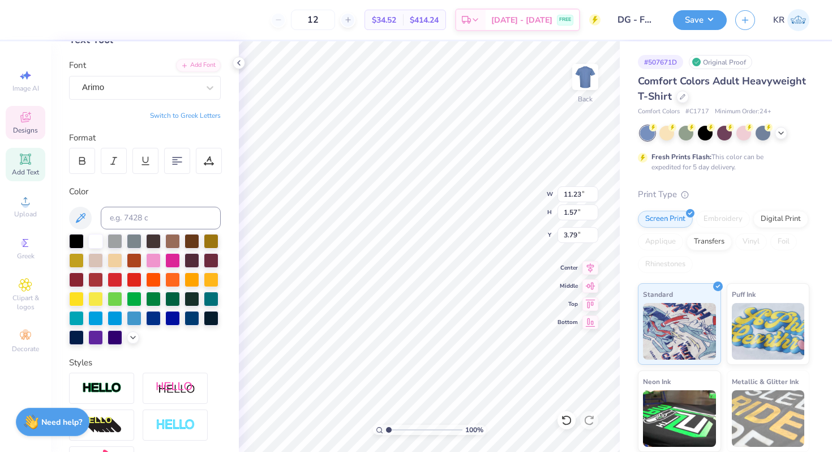
type input "12.47"
type input "1.52"
type input "3.81"
click at [121, 88] on div "Arimo" at bounding box center [140, 88] width 119 height 18
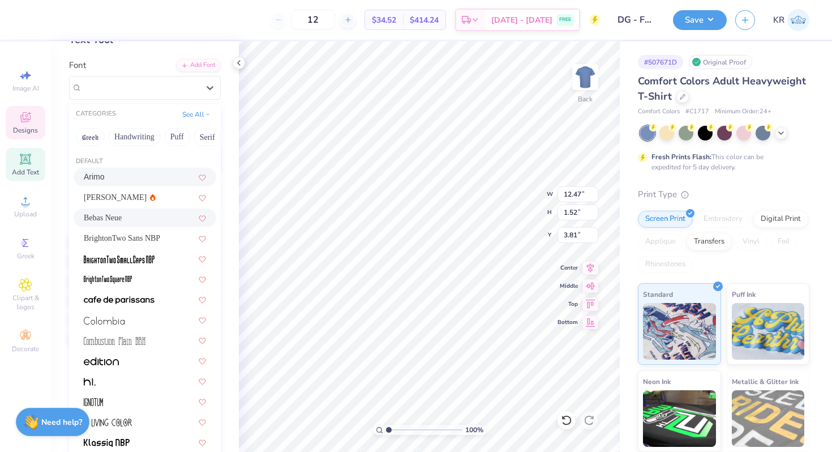
click at [126, 221] on div "Bebas Neue" at bounding box center [145, 218] width 122 height 12
type input "8.14"
type input "1.53"
type input "3.80"
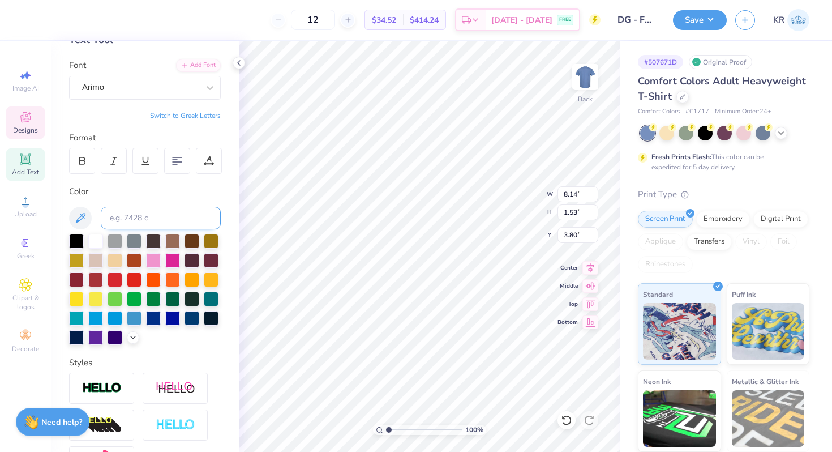
type input "5.82"
type input "1.02"
type input "5.94"
click at [127, 88] on div "Arimo" at bounding box center [140, 88] width 119 height 18
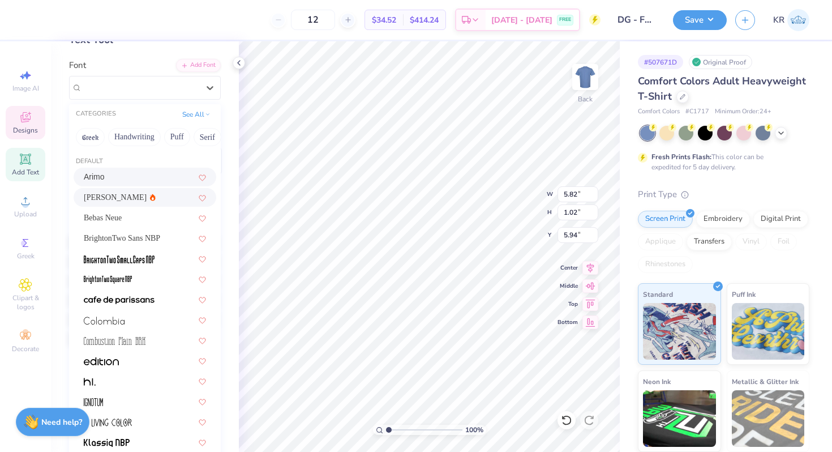
click at [125, 194] on div "Asimov" at bounding box center [145, 197] width 122 height 12
type input "5.98"
type input "1.06"
type input "5.92"
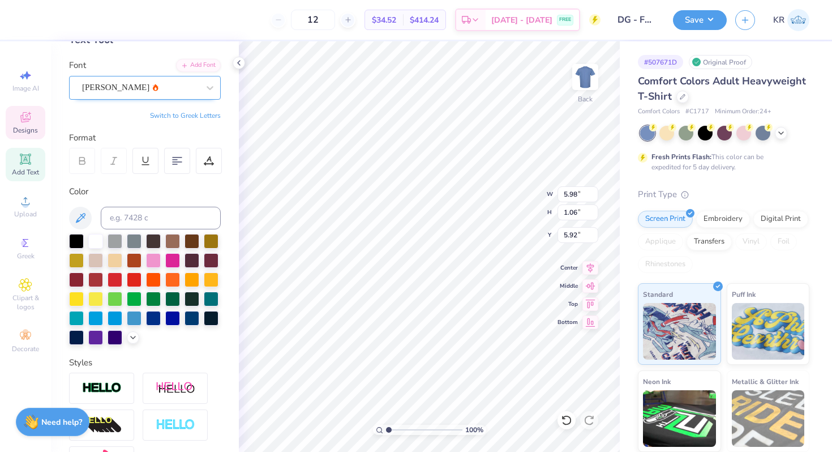
click at [105, 87] on div "Asimov" at bounding box center [140, 88] width 119 height 18
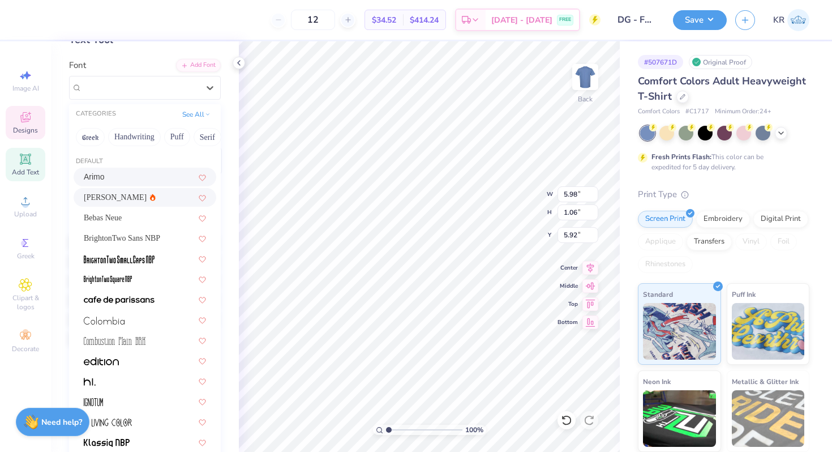
click at [96, 185] on div "Arimo" at bounding box center [145, 177] width 143 height 19
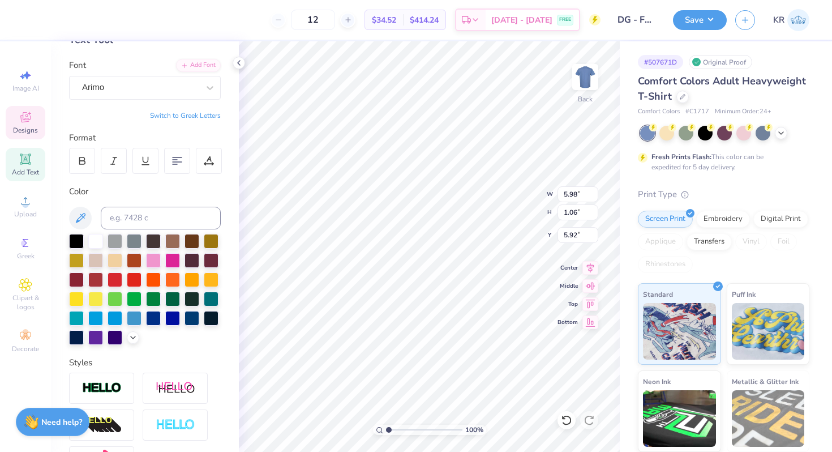
type input "5.82"
type input "1.02"
type input "5.94"
click at [92, 161] on div at bounding box center [82, 161] width 26 height 26
type input "6.00"
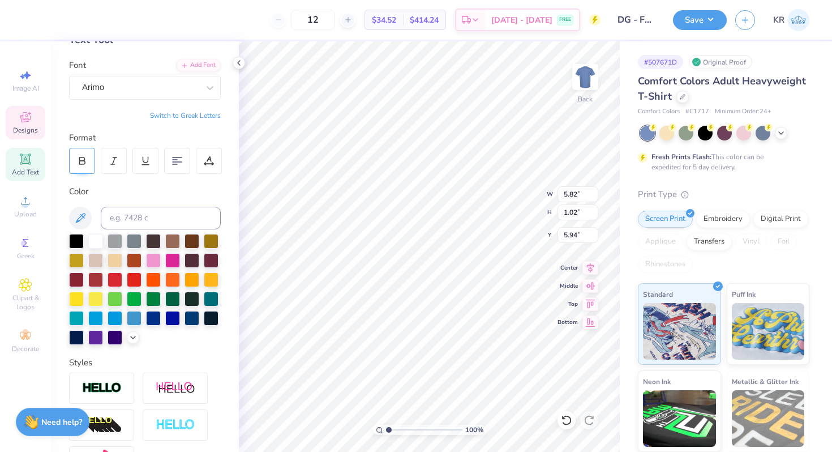
type input "1.03"
type input "3.48"
type input "0.59"
type input "6.04"
type input "8.14"
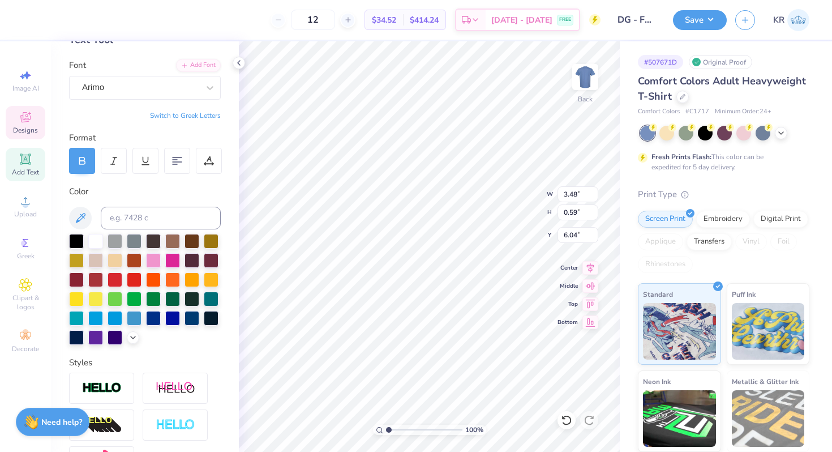
type input "1.53"
type input "3.80"
click at [211, 161] on icon at bounding box center [209, 159] width 5 height 6
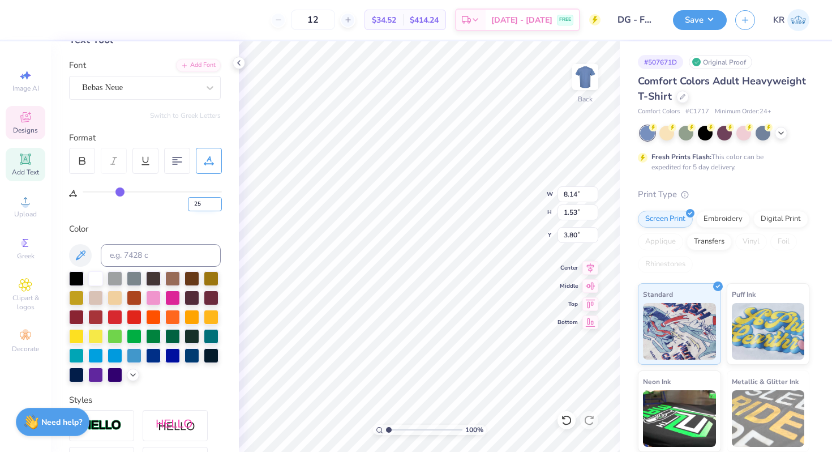
click at [208, 201] on input "25" at bounding box center [205, 204] width 34 height 14
type input "2"
type input "15"
type input "6.86"
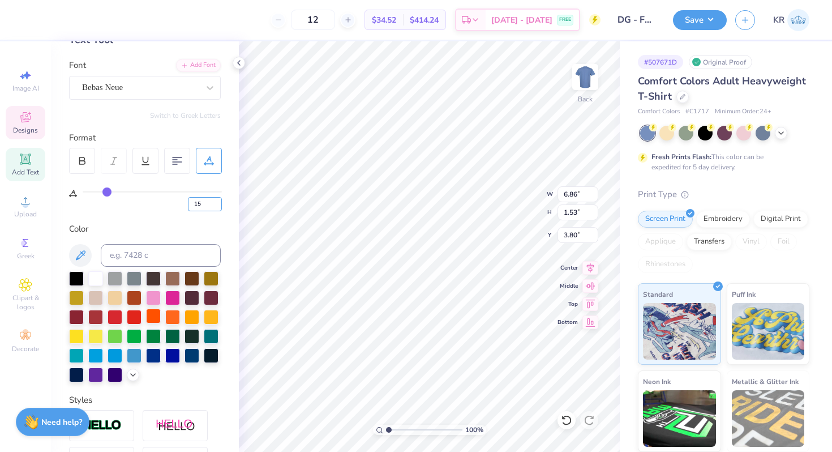
scroll to position [243, 0]
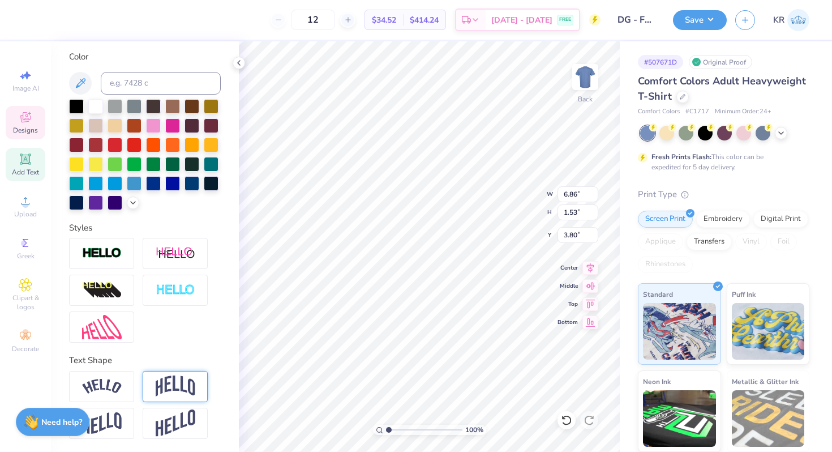
click at [173, 389] on img at bounding box center [176, 386] width 40 height 22
type input "2.89"
type input "3.13"
click at [114, 392] on img at bounding box center [102, 386] width 40 height 15
type input "9.00"
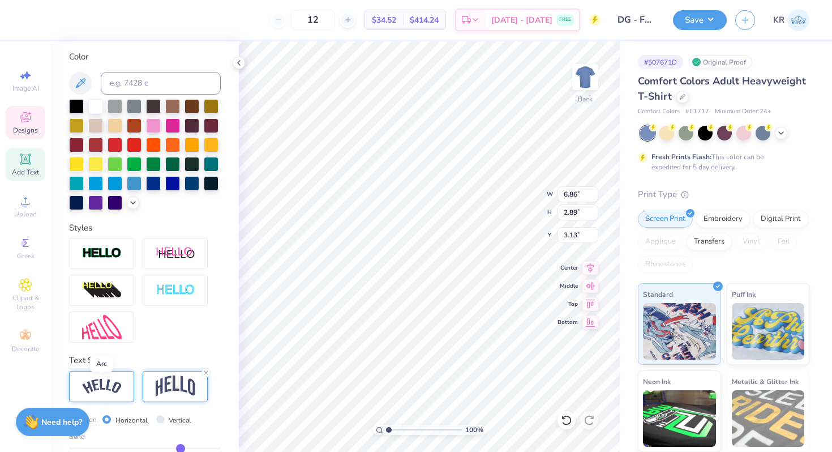
type input "2.47"
type input "3.33"
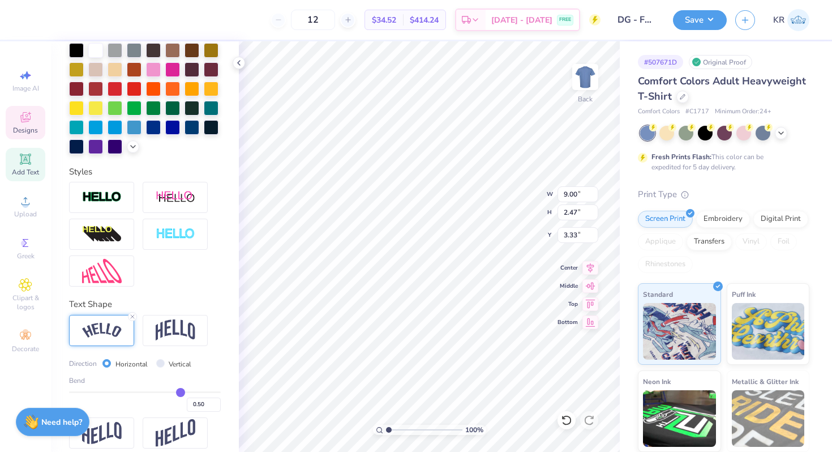
scroll to position [301, 0]
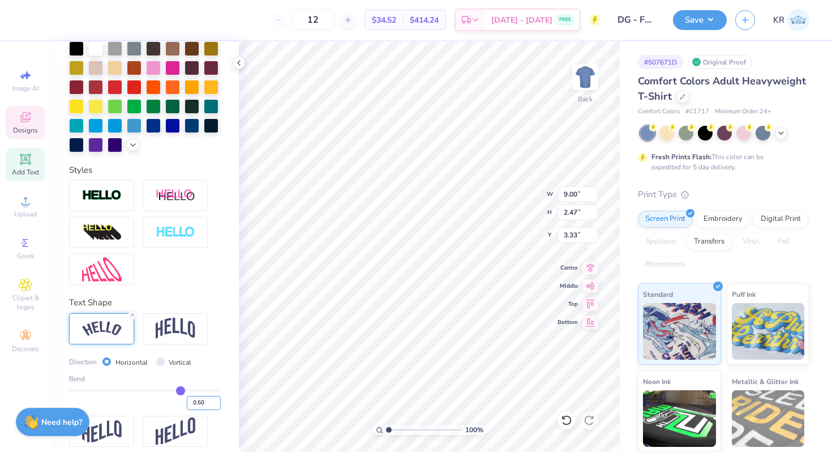
click at [204, 402] on input "0.50" at bounding box center [204, 403] width 34 height 14
type input "0.20"
type input "0.2"
type input "7.79"
type input "1.67"
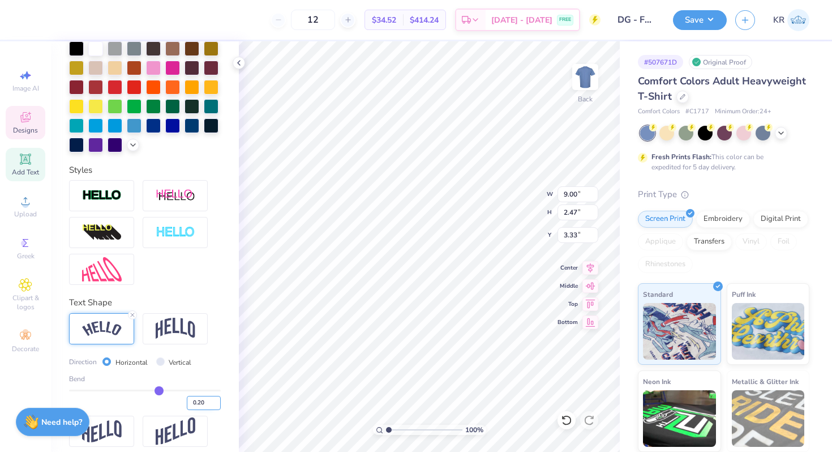
type input "3.74"
click at [190, 335] on img at bounding box center [176, 329] width 40 height 22
type input "6.86"
type input "2.03"
type input "3.55"
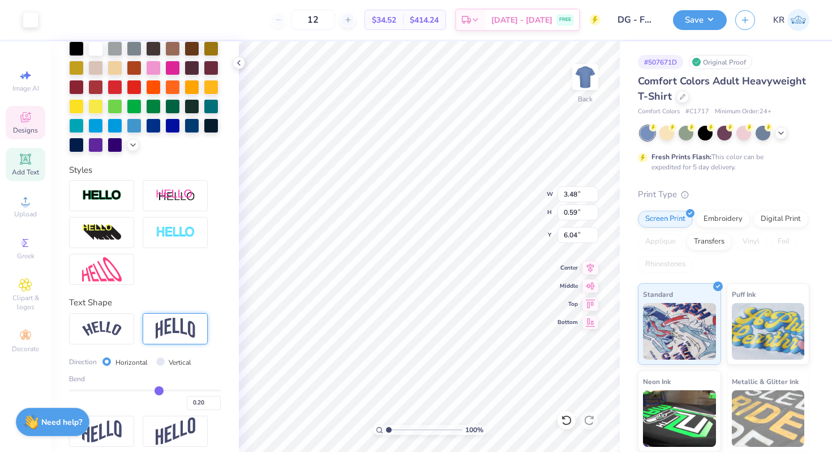
type input "0"
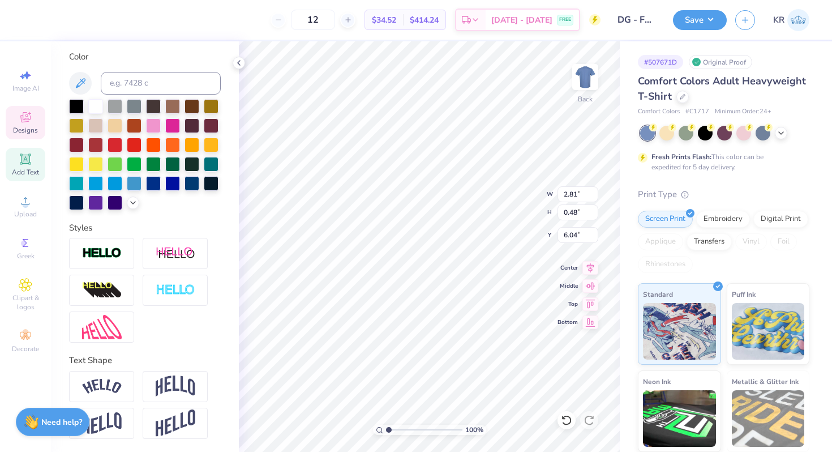
type input "2.81"
type input "0.48"
type input "2.80"
type input "0.73"
type input "5.91"
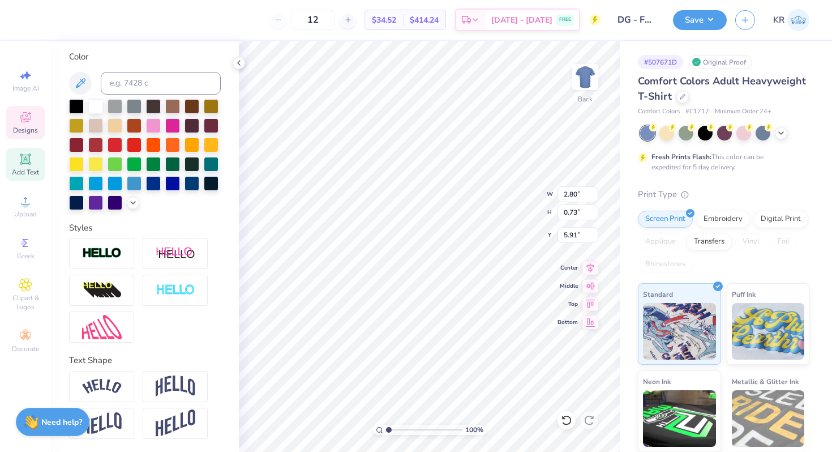
type input "2.81"
type input "0.48"
type input "6.04"
type input "15"
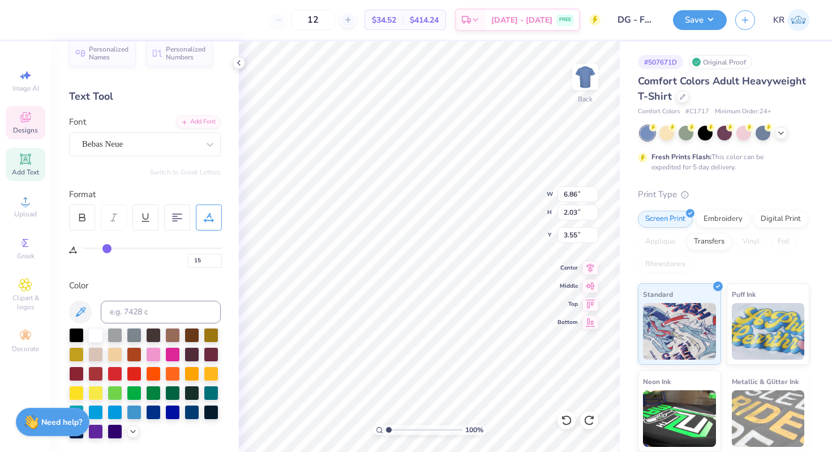
scroll to position [0, 0]
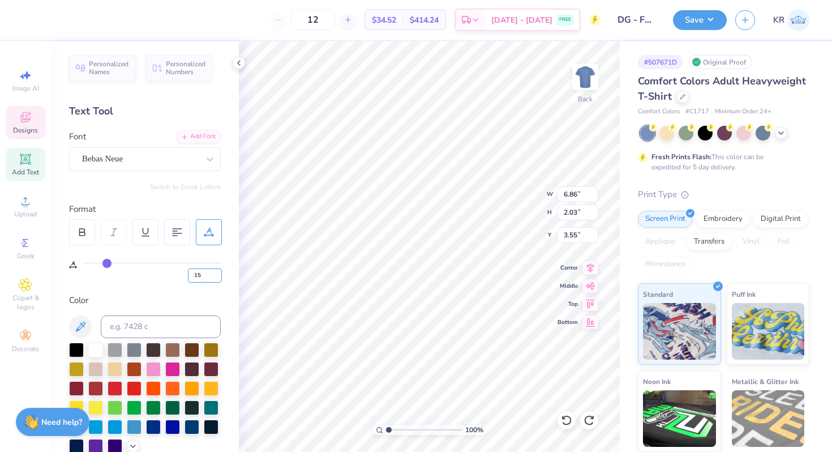
click at [204, 274] on input "15" at bounding box center [205, 275] width 34 height 14
type input "10"
type input "6.22"
type input "1.98"
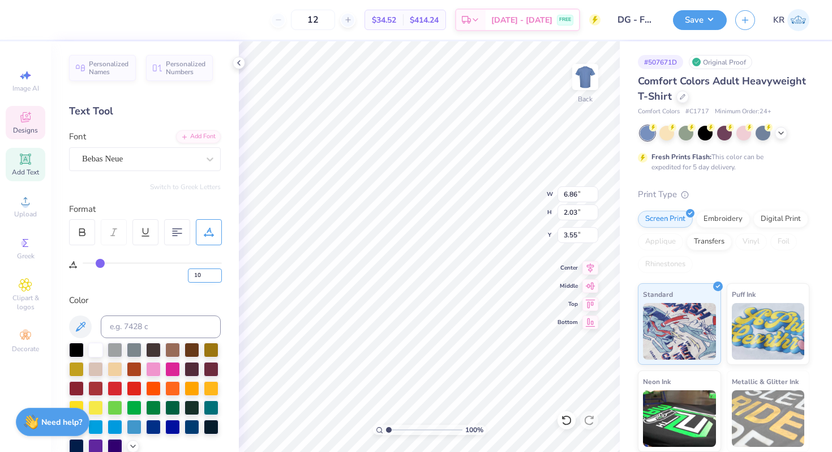
type input "3.58"
type input "3.64"
click at [787, 132] on div at bounding box center [724, 133] width 169 height 15
click at [784, 132] on icon at bounding box center [781, 131] width 9 height 9
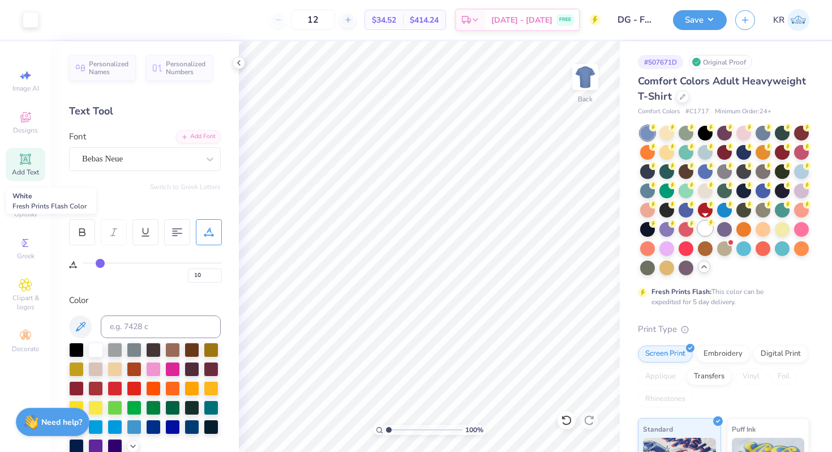
click at [708, 230] on div at bounding box center [705, 228] width 15 height 15
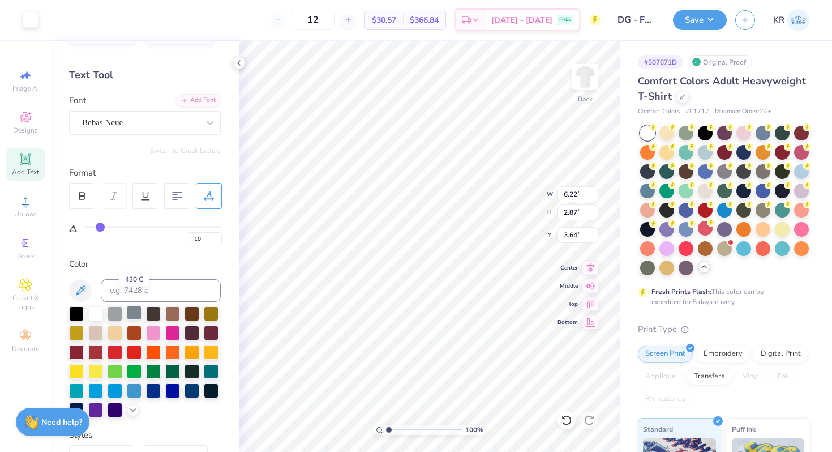
scroll to position [49, 0]
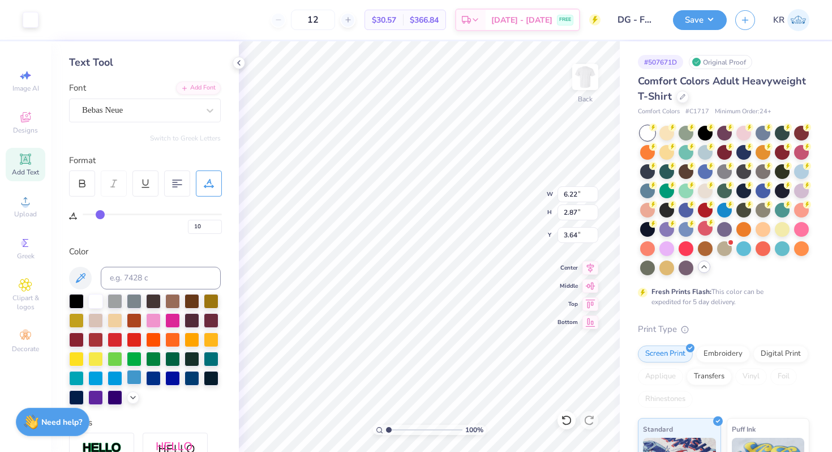
click at [135, 378] on div at bounding box center [134, 377] width 15 height 15
click at [131, 397] on icon at bounding box center [132, 396] width 9 height 9
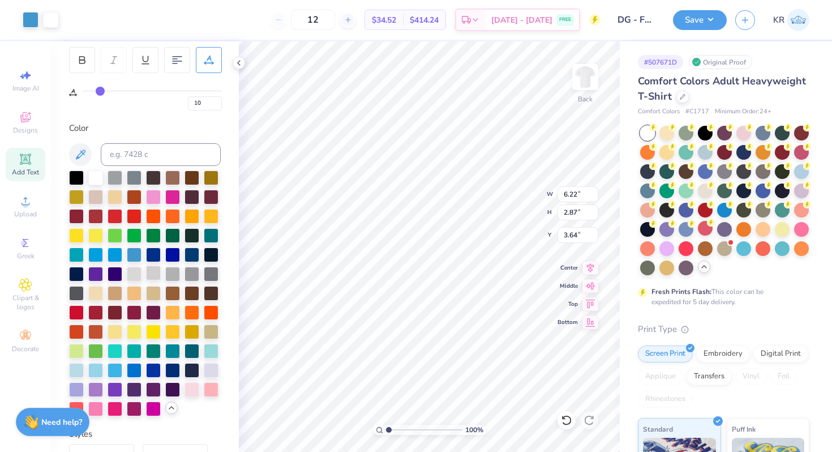
scroll to position [173, 0]
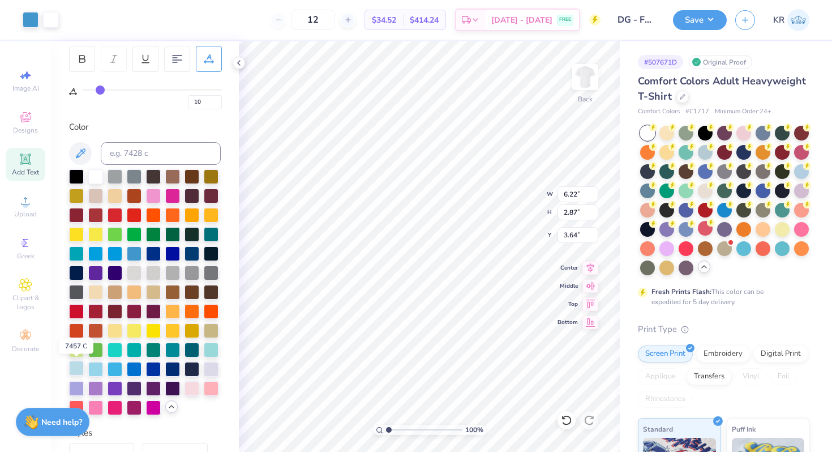
click at [75, 370] on div at bounding box center [76, 368] width 15 height 15
type input "0"
click at [76, 369] on div at bounding box center [76, 368] width 15 height 15
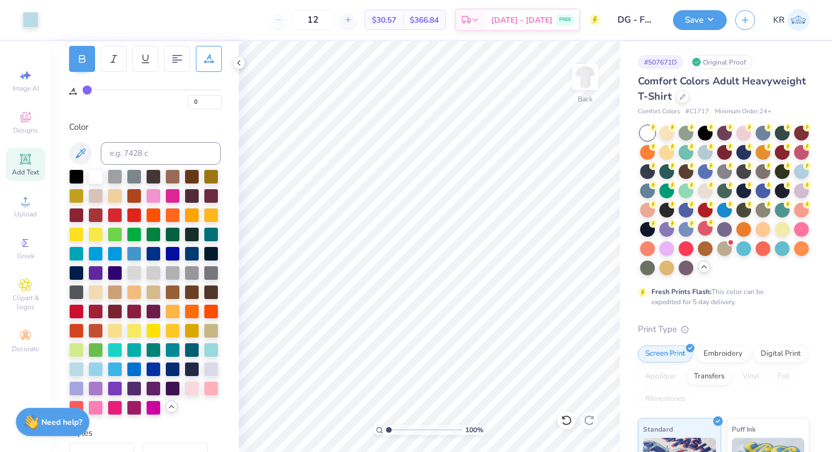
type input "10"
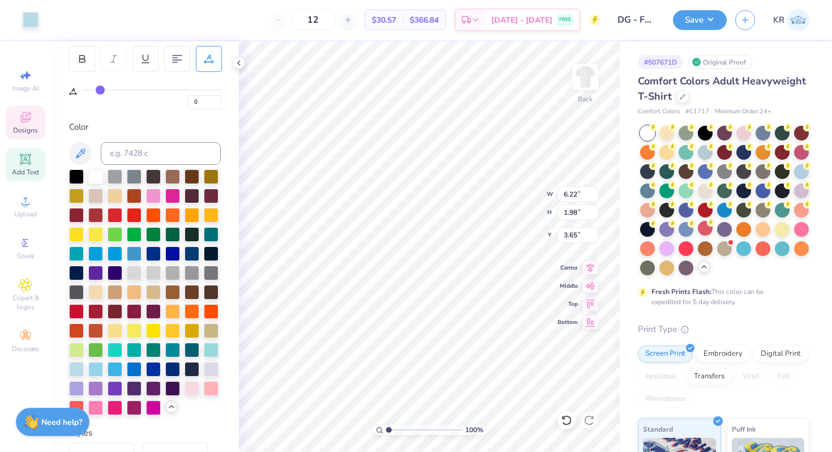
type input "10"
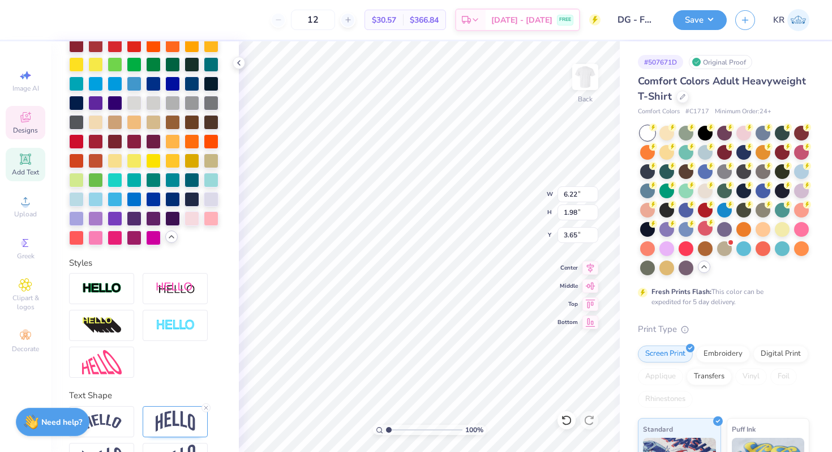
scroll to position [378, 0]
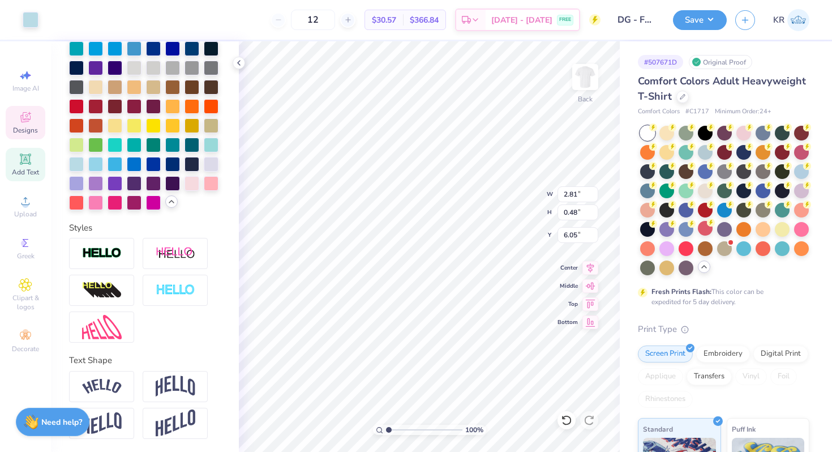
type input "0"
type input "6.06"
type input "0"
type input "2.57"
type input "0.44"
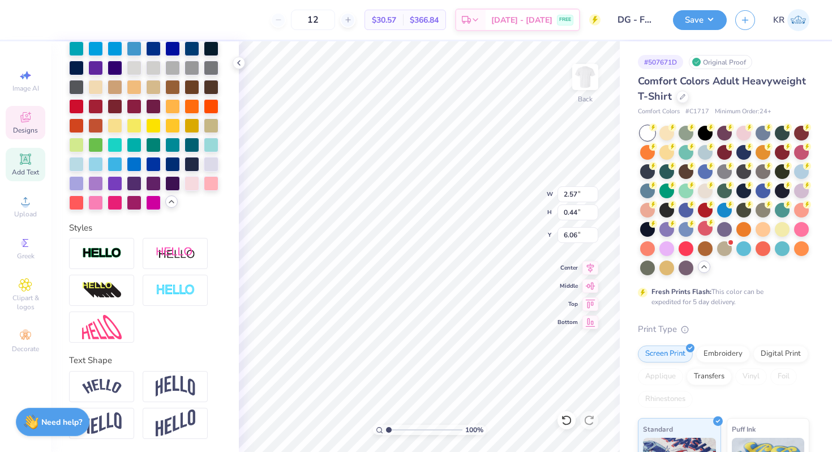
type input "5.20"
type input "3.10"
type input "0.53"
type input "5.64"
type input "3.17"
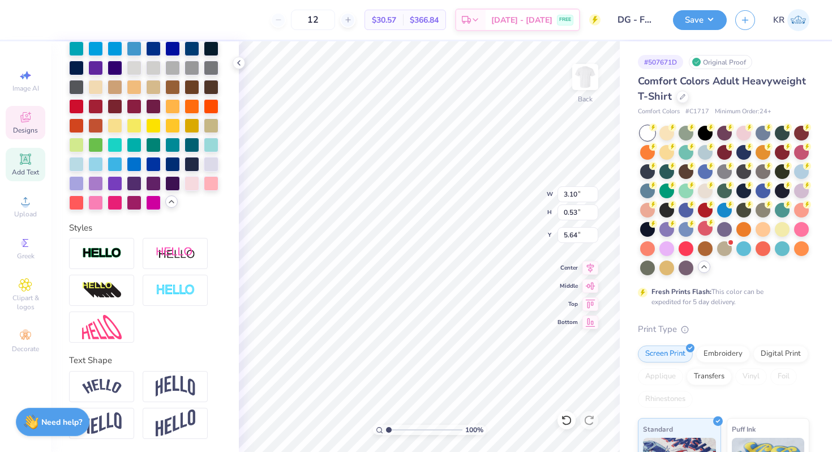
type input "0.54"
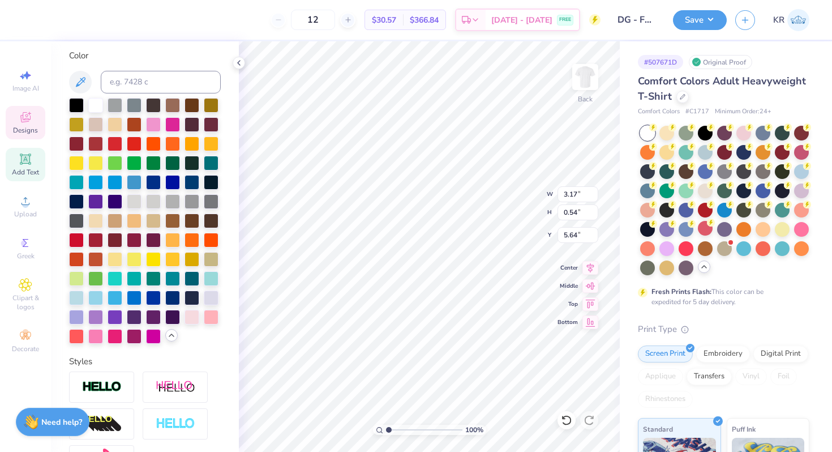
scroll to position [156, 0]
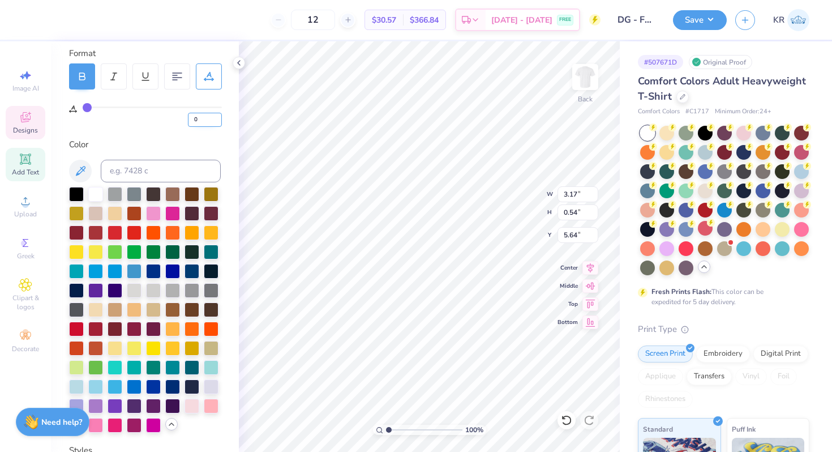
click at [202, 124] on input "0" at bounding box center [205, 120] width 34 height 14
type input "5"
type input "3.48"
type input "5.81"
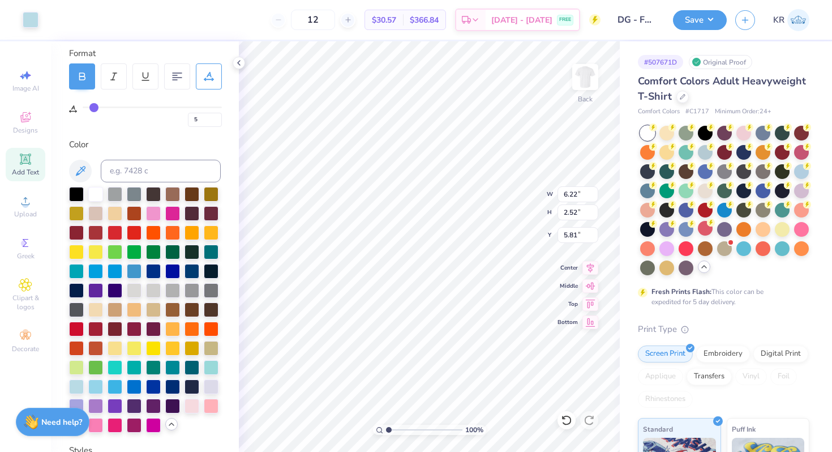
type input "8.04"
type input "3.26"
type input "3.00"
click at [684, 95] on icon at bounding box center [683, 96] width 6 height 6
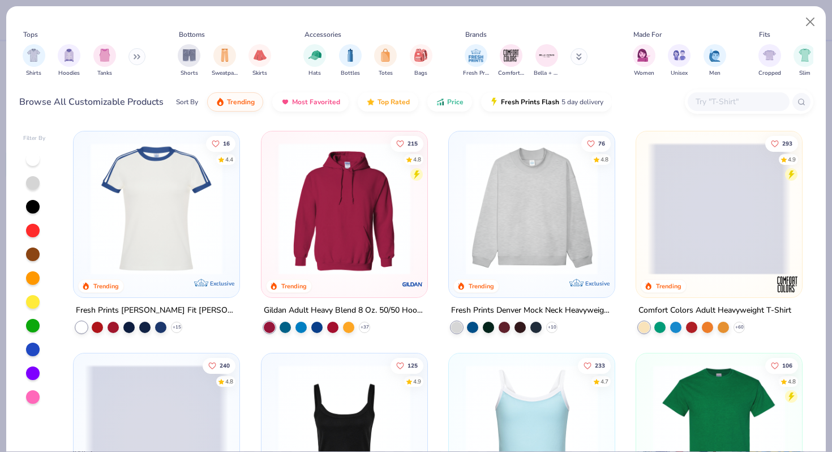
click at [713, 108] on input "text" at bounding box center [738, 101] width 87 height 13
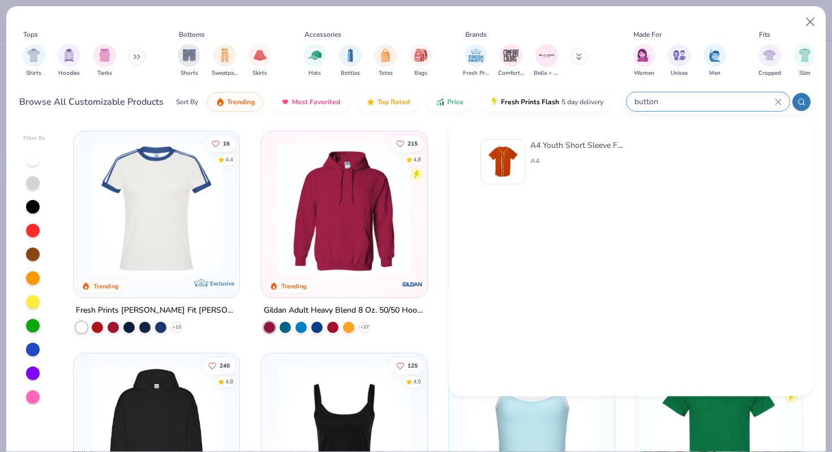
type input "button"
click at [555, 138] on div "A4 Youth Short Sleeve Full Button Baseball Jersey A4" at bounding box center [631, 163] width 326 height 59
click at [516, 152] on img at bounding box center [503, 161] width 35 height 35
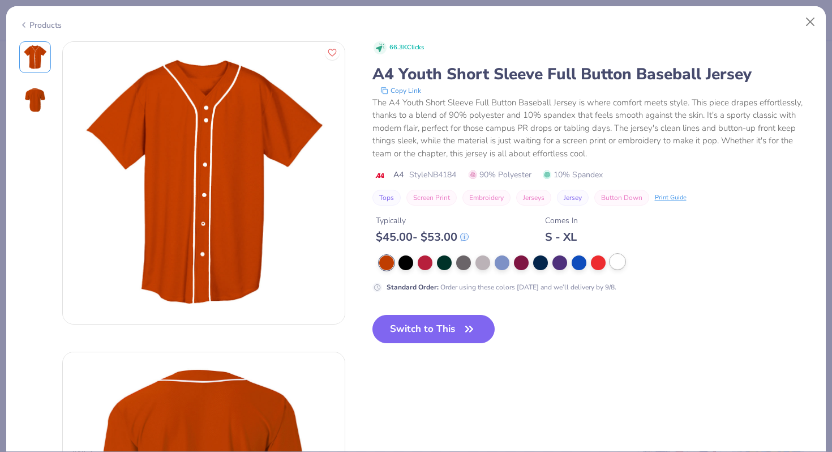
click at [618, 265] on div at bounding box center [617, 261] width 15 height 15
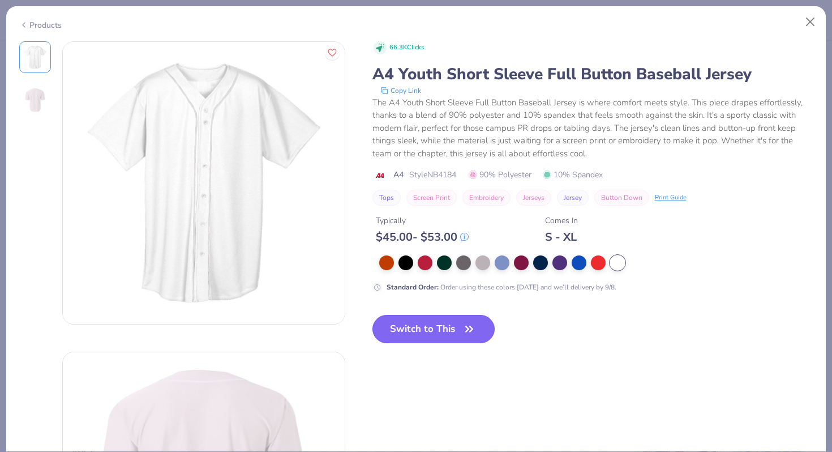
click at [461, 323] on button "Switch to This" at bounding box center [433, 329] width 123 height 28
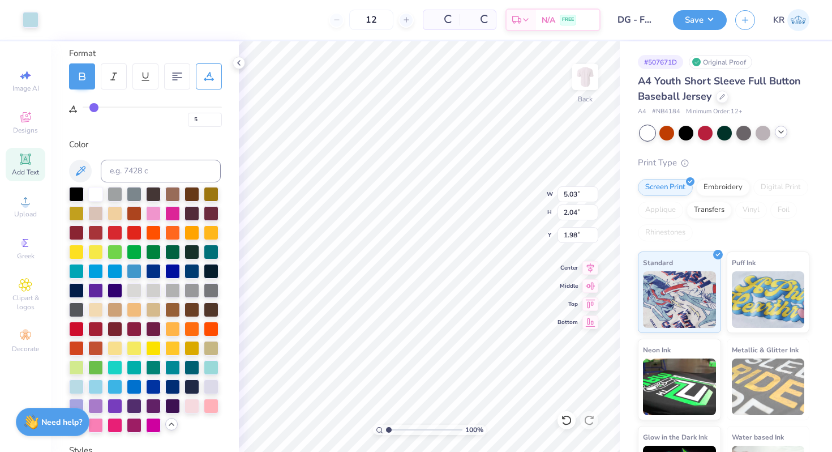
type input "1.98"
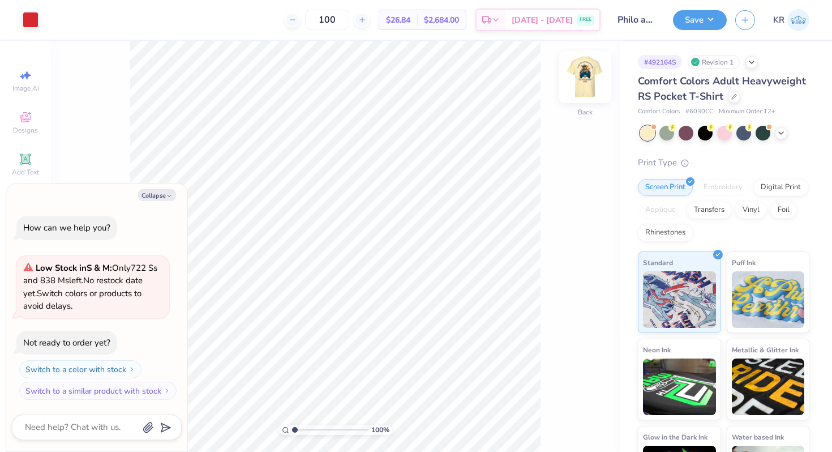
click at [594, 96] on div "Back" at bounding box center [585, 84] width 26 height 40
click at [586, 107] on div "Front" at bounding box center [585, 112] width 16 height 10
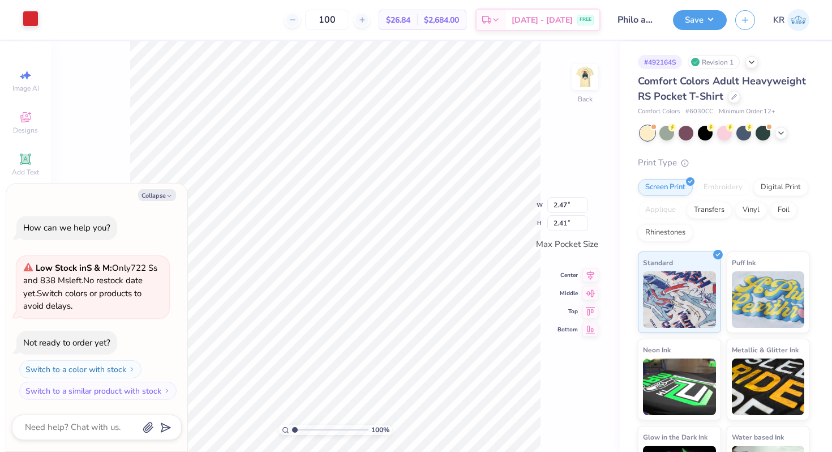
click at [33, 25] on div at bounding box center [31, 19] width 16 height 16
type textarea "x"
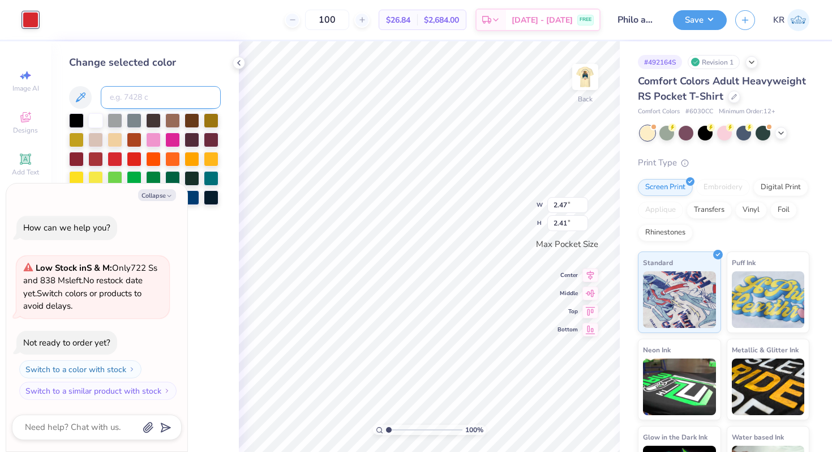
click at [135, 102] on input at bounding box center [161, 97] width 120 height 23
type input "3025"
type textarea "x"
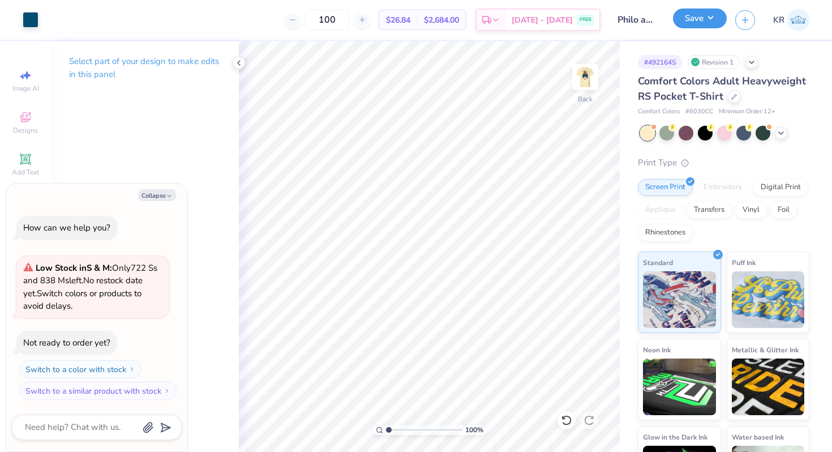
click at [688, 25] on button "Save" at bounding box center [700, 18] width 54 height 20
type textarea "x"
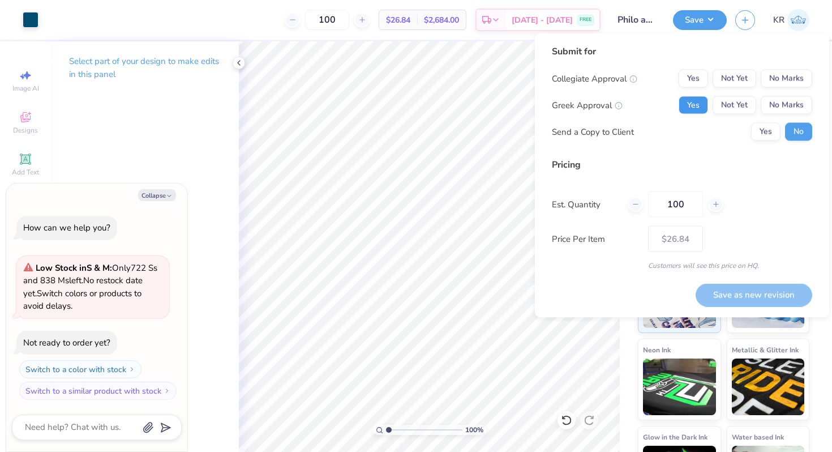
click at [702, 108] on button "Yes" at bounding box center [693, 105] width 29 height 18
click at [781, 89] on div "Collegiate Approval Yes Not Yet No Marks Greek Approval Yes Not Yet No Marks Se…" at bounding box center [682, 105] width 260 height 71
click at [775, 77] on button "No Marks" at bounding box center [787, 79] width 52 height 18
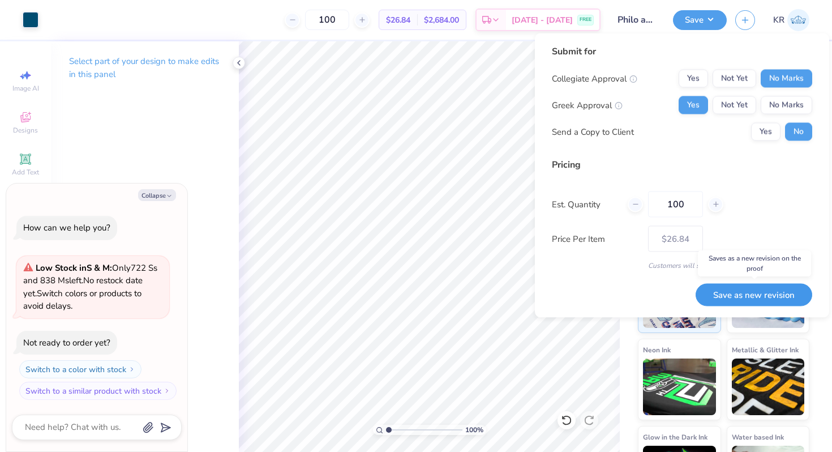
click at [715, 288] on button "Save as new revision" at bounding box center [754, 294] width 117 height 23
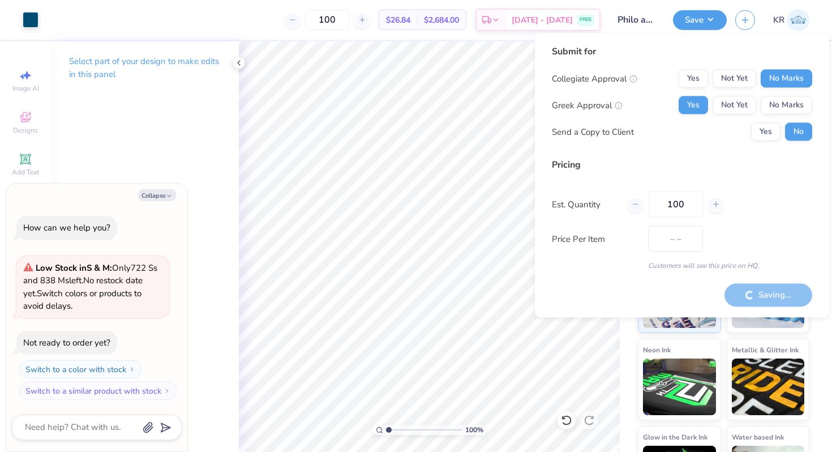
type input "$26.84"
type textarea "x"
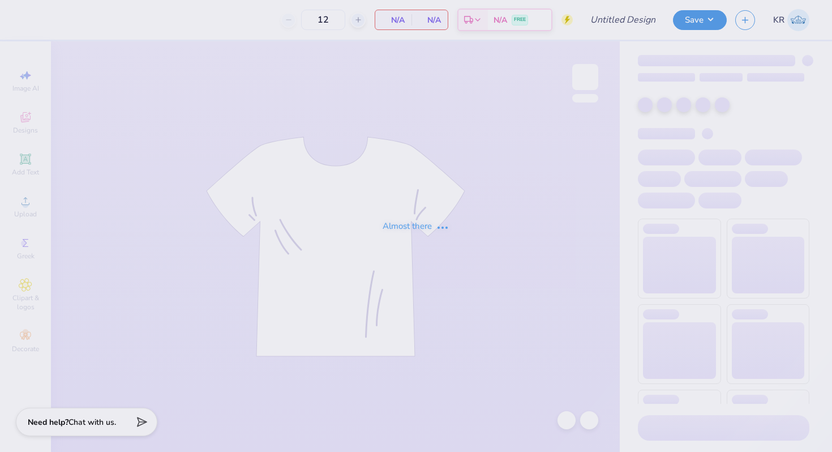
type input "Philo american/retriever theme"
type input "100"
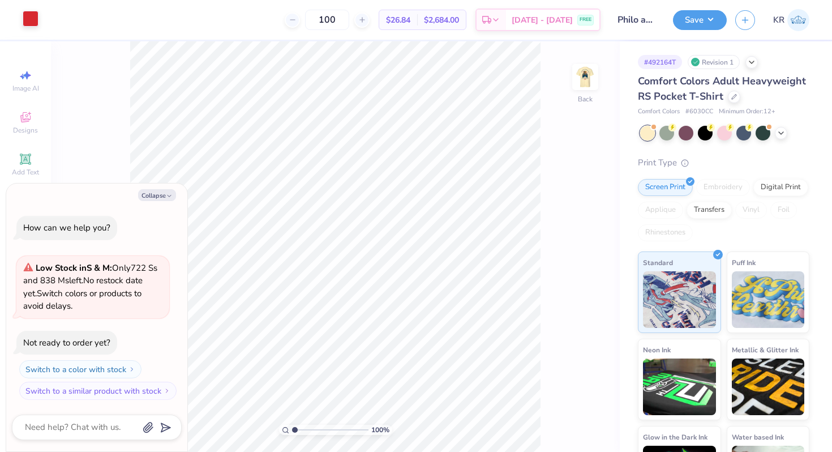
click at [33, 23] on div at bounding box center [31, 19] width 16 height 16
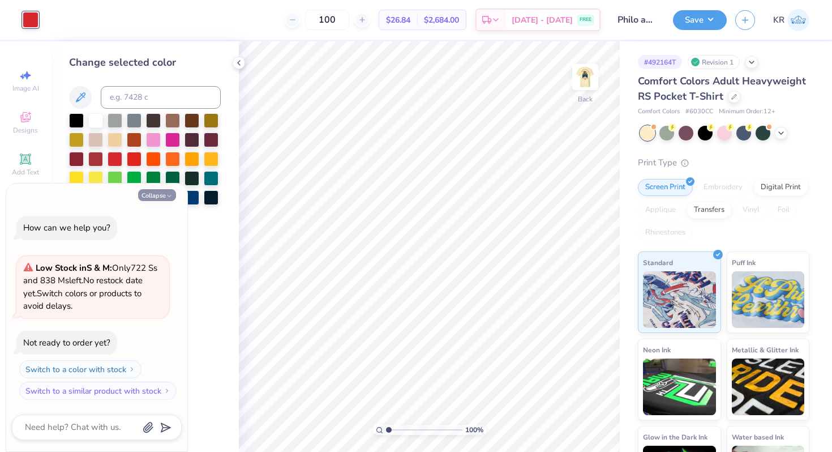
click at [165, 191] on button "Collapse" at bounding box center [157, 195] width 38 height 12
type textarea "x"
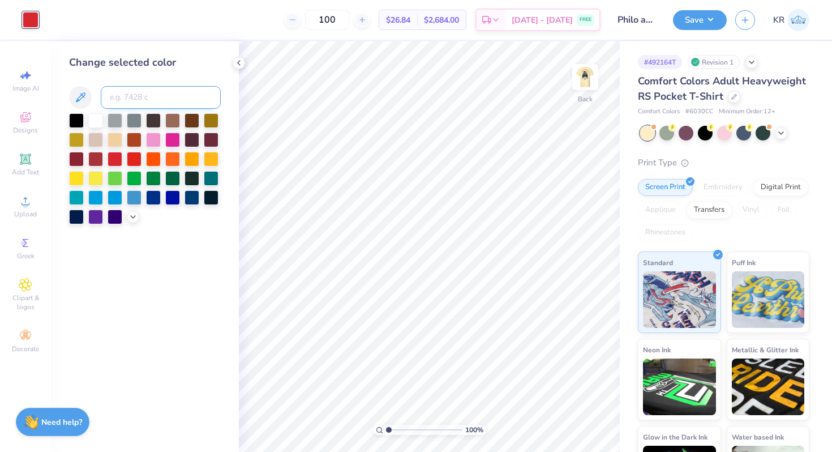
click at [135, 100] on input at bounding box center [161, 97] width 120 height 23
type input "3025"
click at [693, 26] on button "Save" at bounding box center [700, 18] width 54 height 20
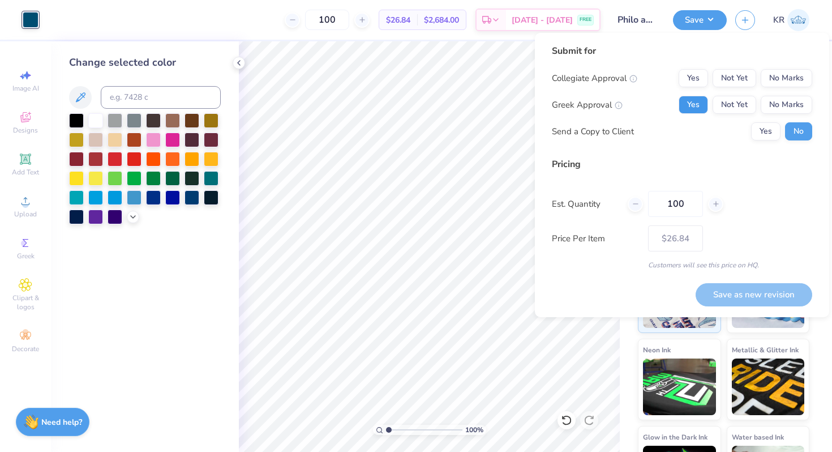
click at [687, 112] on button "Yes" at bounding box center [693, 105] width 29 height 18
click at [793, 71] on button "No Marks" at bounding box center [787, 78] width 52 height 18
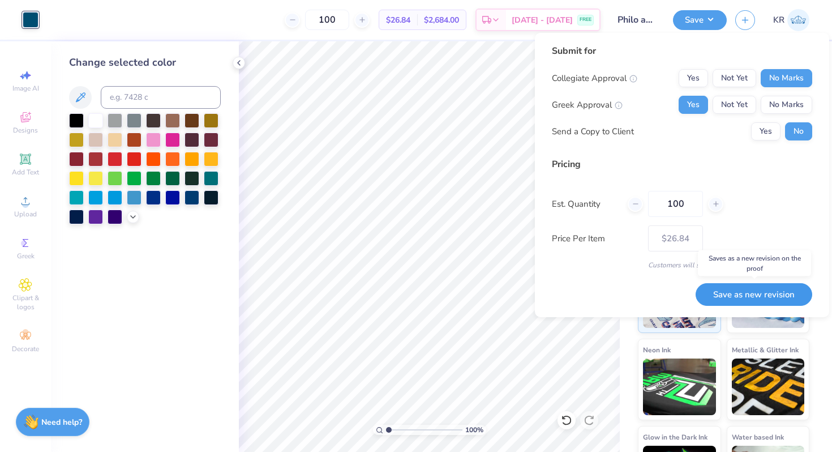
click at [753, 295] on button "Save as new revision" at bounding box center [754, 294] width 117 height 23
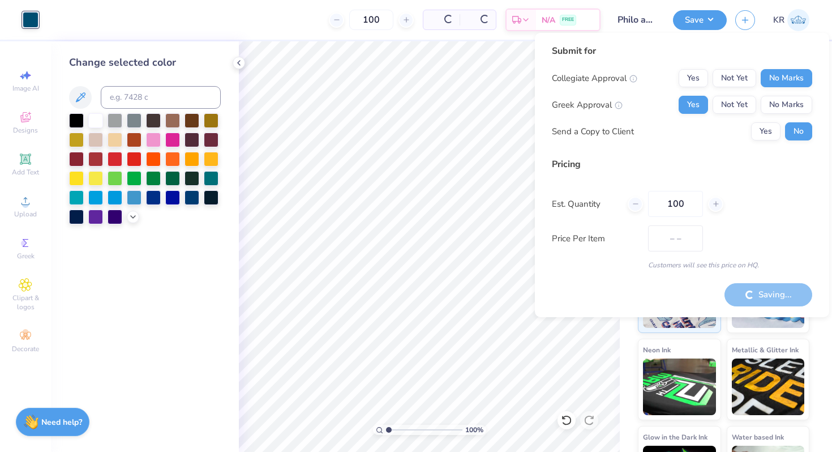
type input "$26.84"
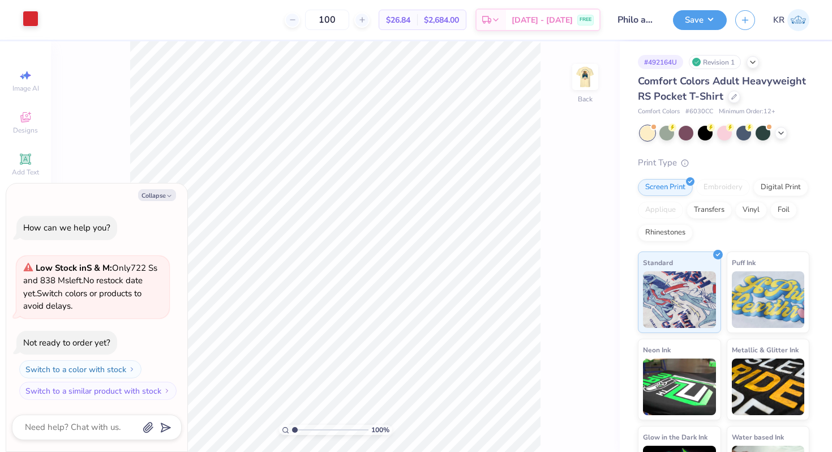
click at [33, 12] on div at bounding box center [31, 19] width 16 height 16
type textarea "x"
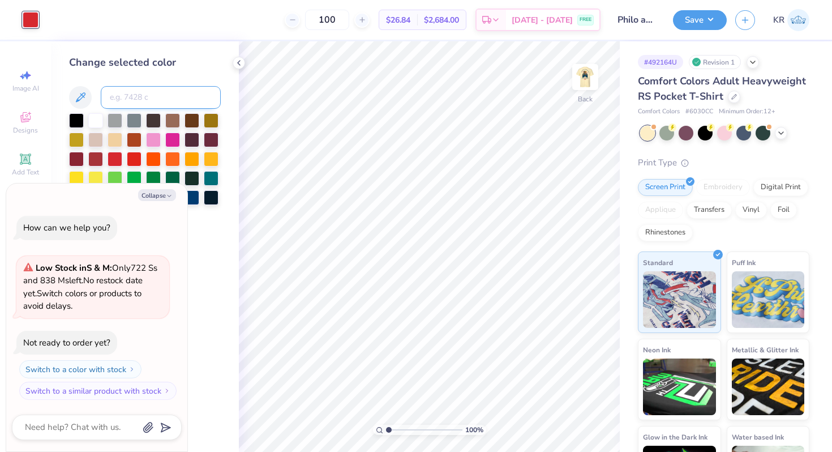
click at [141, 101] on input at bounding box center [161, 97] width 120 height 23
type input "3025"
type textarea "x"
click at [683, 27] on button "Save" at bounding box center [700, 18] width 54 height 20
type textarea "x"
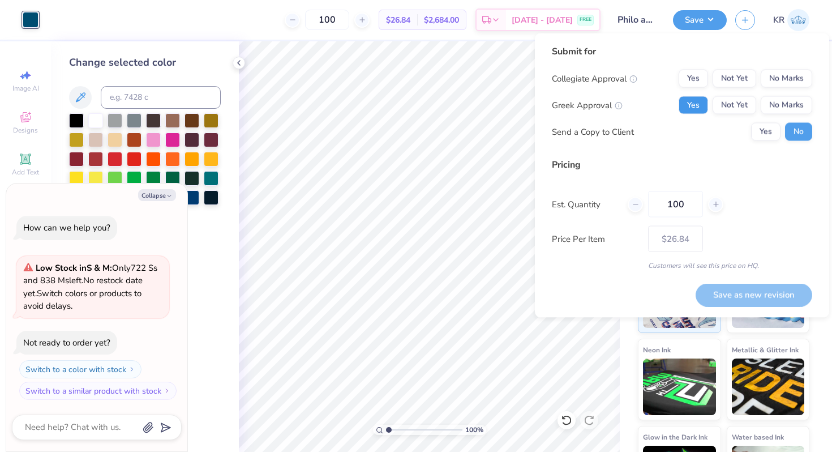
click at [698, 106] on button "Yes" at bounding box center [693, 105] width 29 height 18
click at [782, 79] on button "No Marks" at bounding box center [787, 79] width 52 height 18
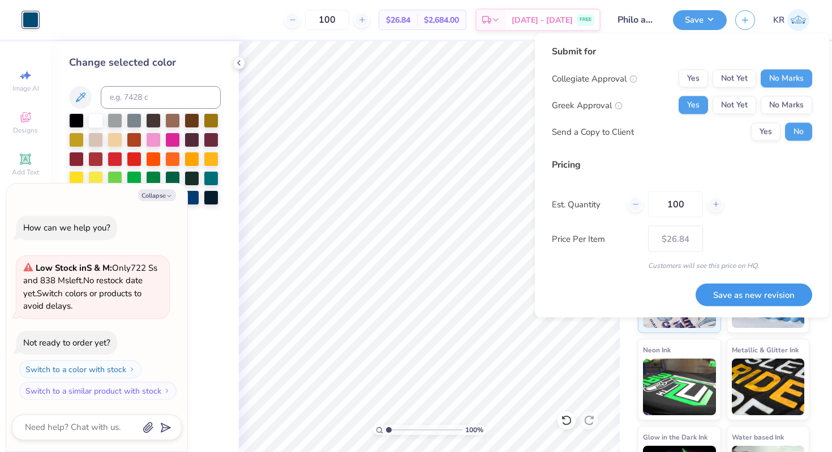
click at [730, 299] on button "Save as new revision" at bounding box center [754, 294] width 117 height 23
type input "$26.84"
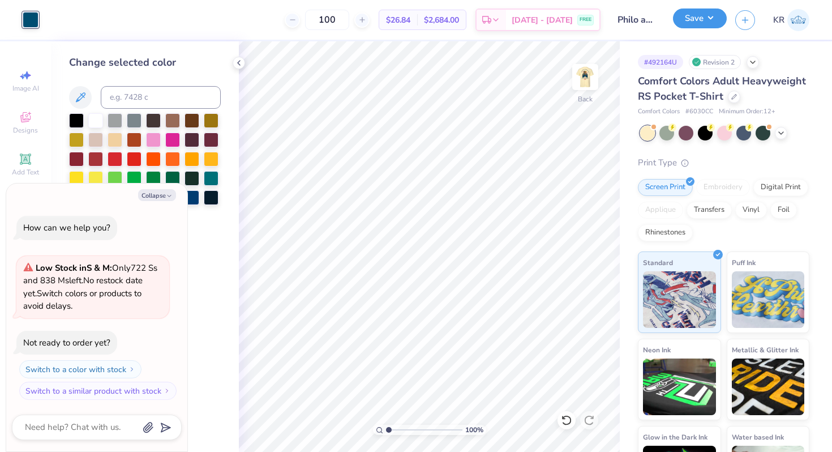
click at [688, 27] on button "Save" at bounding box center [700, 18] width 54 height 20
type textarea "x"
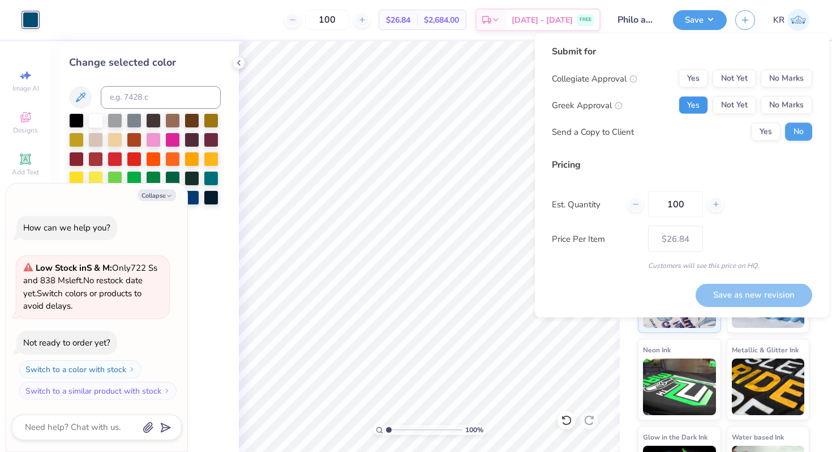
click at [700, 107] on button "Yes" at bounding box center [693, 105] width 29 height 18
click at [784, 84] on button "No Marks" at bounding box center [787, 79] width 52 height 18
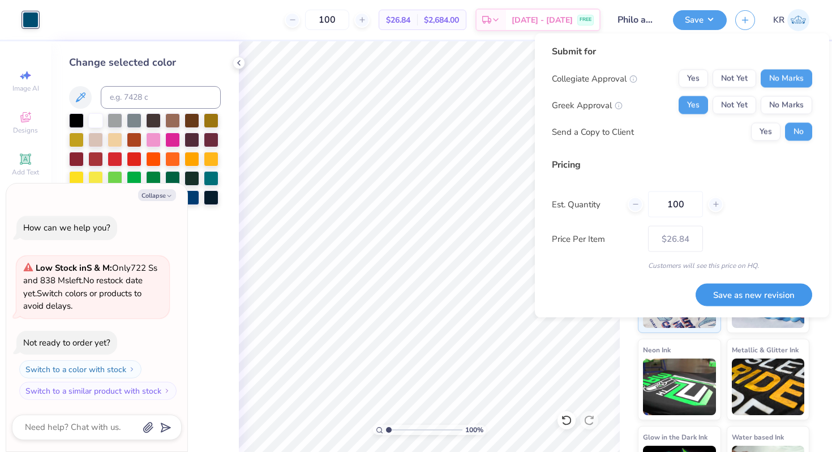
click at [753, 296] on button "Save as new revision" at bounding box center [754, 294] width 117 height 23
type input "$26.84"
type textarea "x"
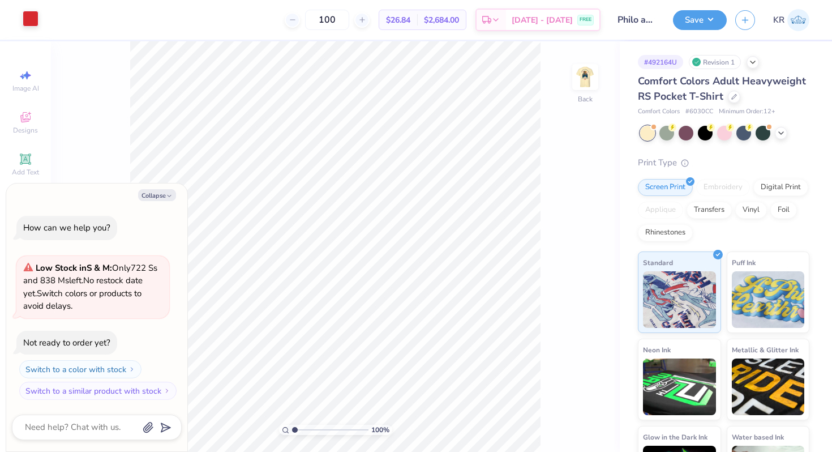
click at [30, 20] on div at bounding box center [31, 19] width 16 height 16
type textarea "x"
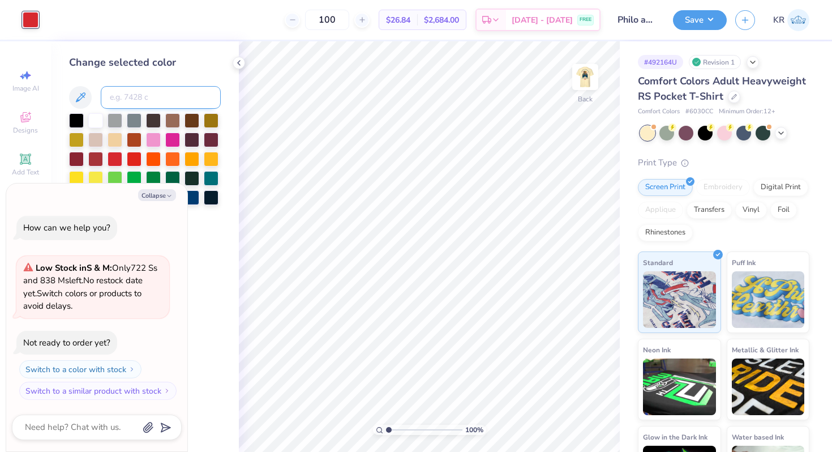
click at [146, 104] on input at bounding box center [161, 97] width 120 height 23
type input "3025"
type textarea "x"
click at [699, 23] on button "Save" at bounding box center [700, 18] width 54 height 20
type textarea "x"
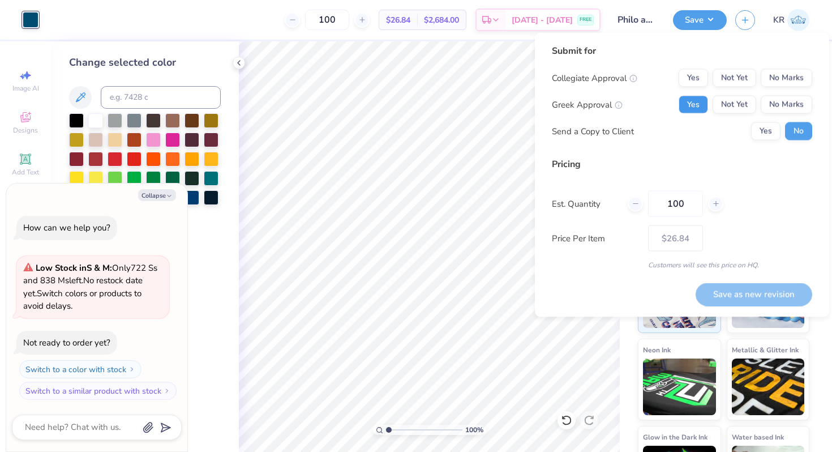
click at [692, 102] on button "Yes" at bounding box center [693, 105] width 29 height 18
click at [795, 80] on button "No Marks" at bounding box center [787, 78] width 52 height 18
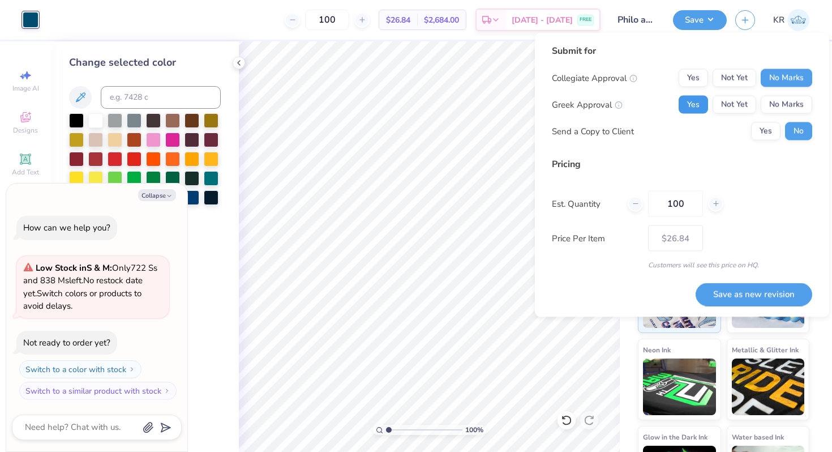
click at [694, 102] on button "Yes" at bounding box center [693, 105] width 29 height 18
click at [697, 160] on div "Pricing" at bounding box center [682, 164] width 260 height 14
click at [723, 125] on div "Send a Copy to Client Yes No" at bounding box center [682, 131] width 260 height 18
click at [624, 118] on div "Collegiate Approval Yes Not Yet No Marks Greek Approval Yes Not Yet No Marks Se…" at bounding box center [682, 104] width 260 height 71
click at [763, 299] on button "Save as new revision" at bounding box center [754, 293] width 117 height 23
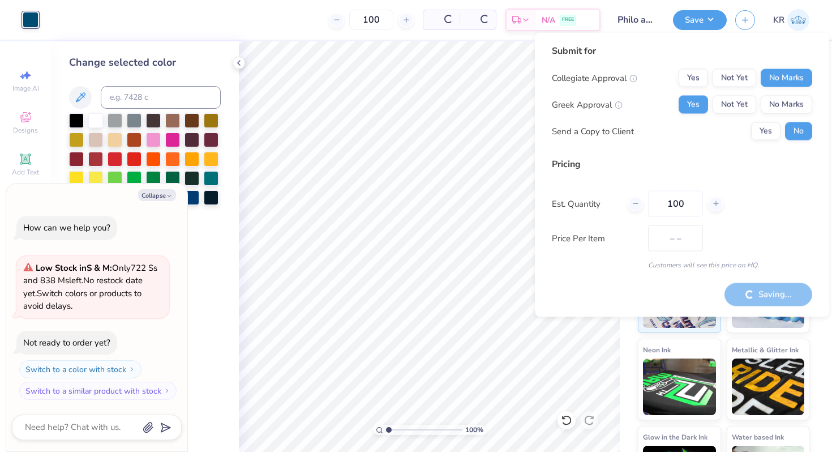
type input "$26.84"
type textarea "x"
